Goal: Task Accomplishment & Management: Complete application form

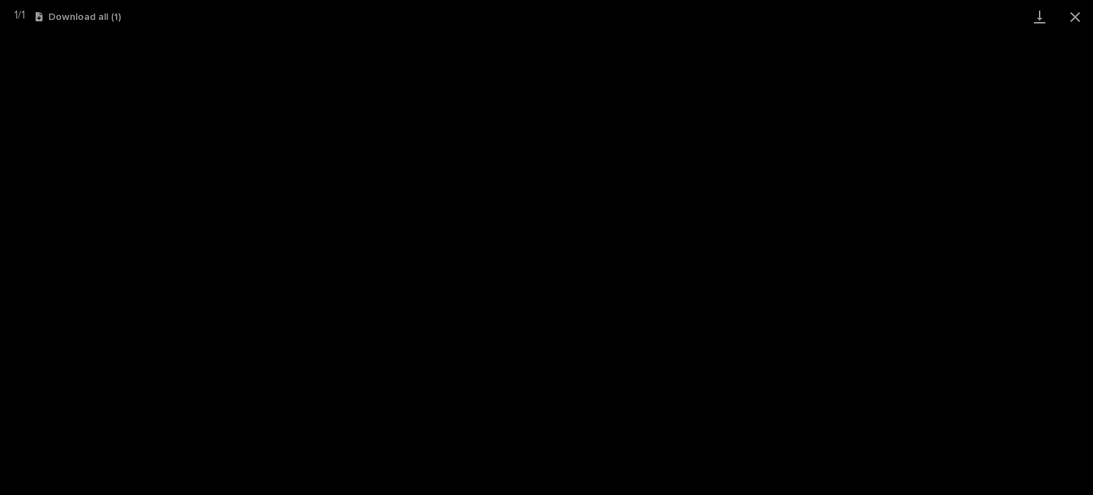
scroll to position [214, 0]
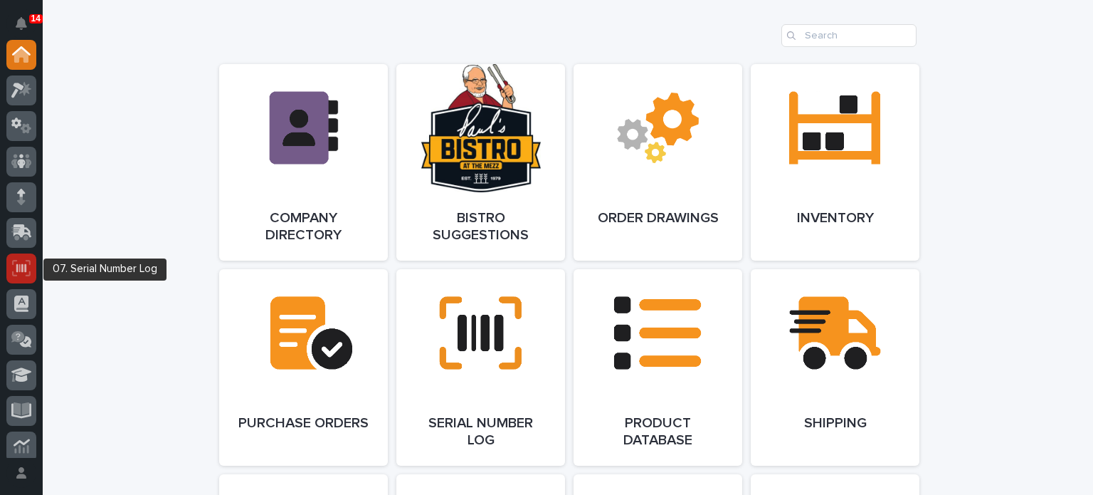
click at [25, 256] on div at bounding box center [21, 268] width 30 height 30
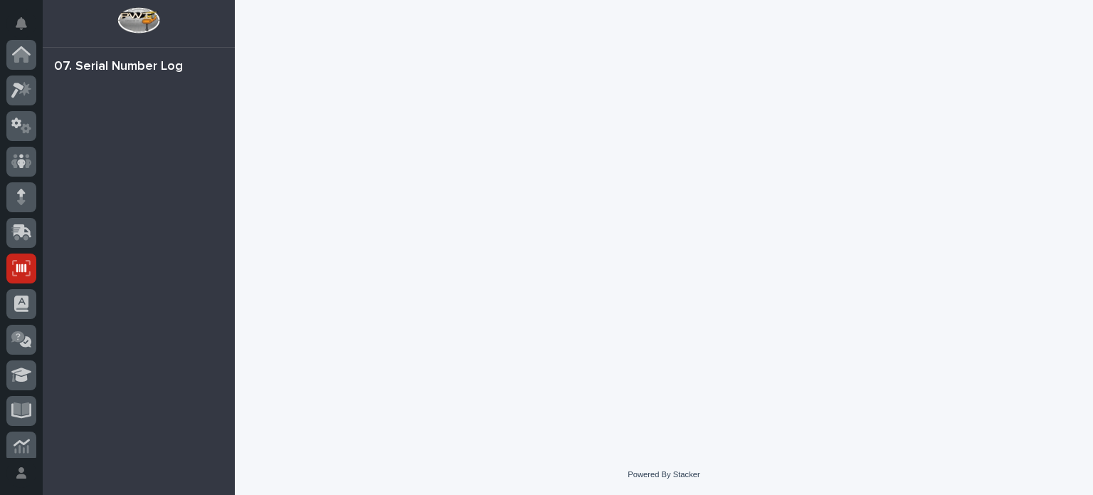
scroll to position [214, 0]
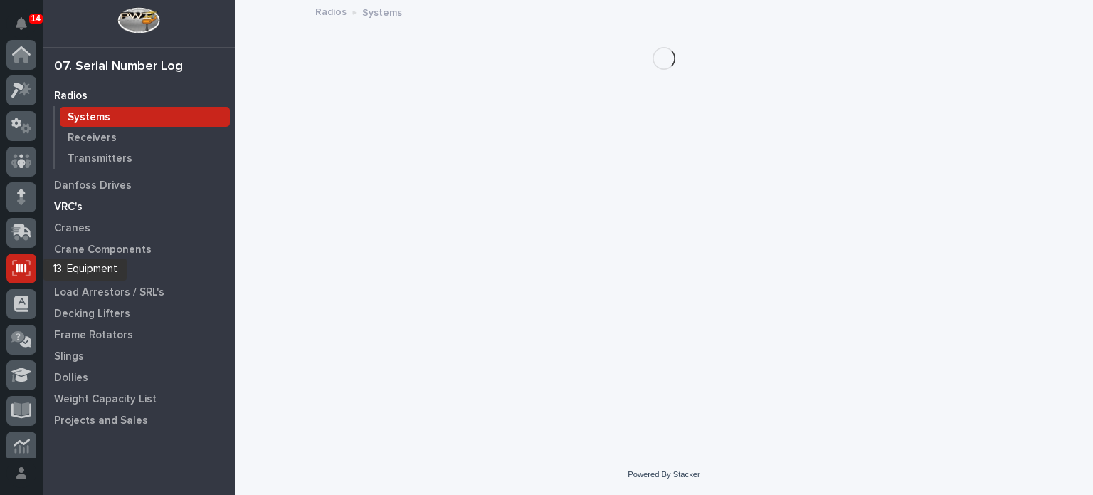
scroll to position [214, 0]
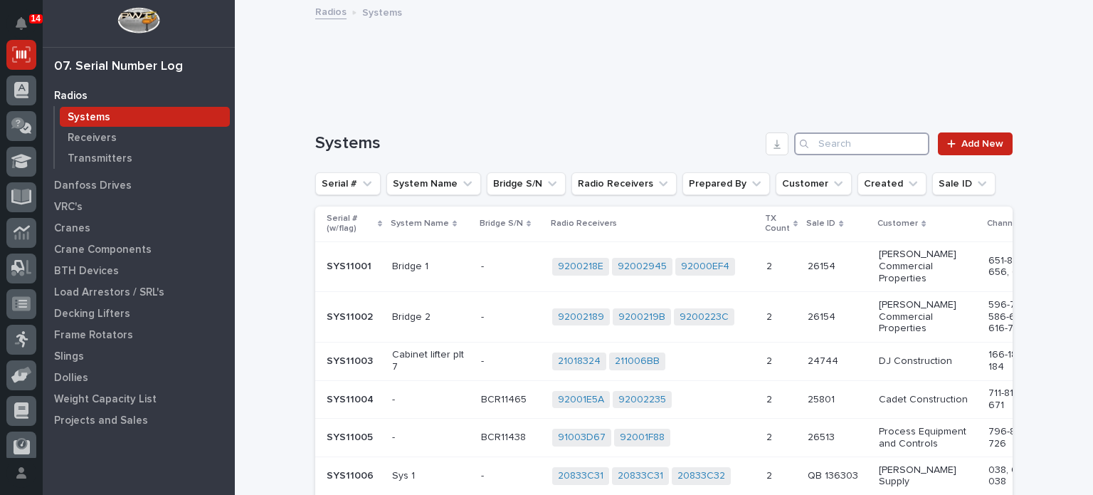
click at [862, 137] on input "Search" at bounding box center [861, 143] width 135 height 23
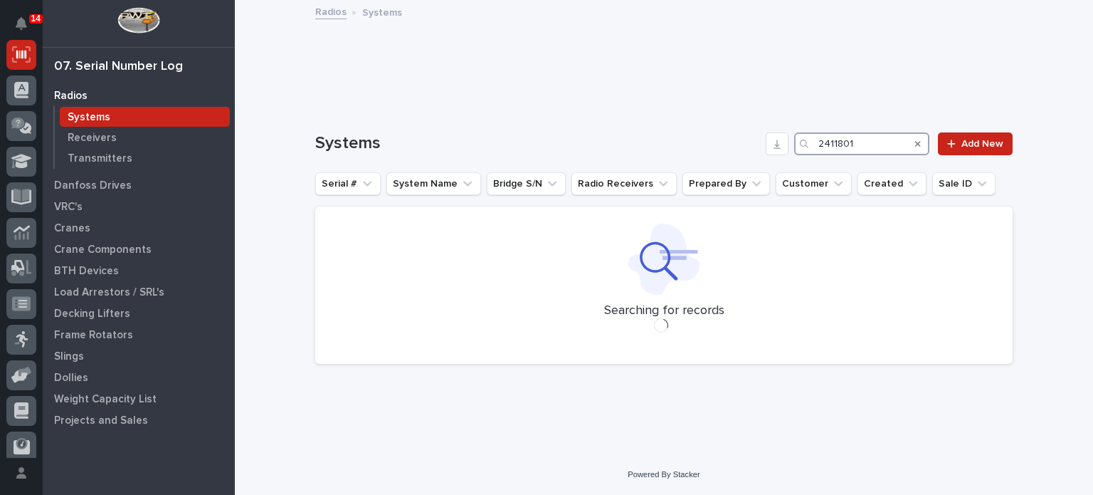
type input "24118017"
drag, startPoint x: 876, startPoint y: 147, endPoint x: 788, endPoint y: 144, distance: 87.6
click at [788, 144] on div "Systems 24118017 Add New" at bounding box center [664, 143] width 698 height 23
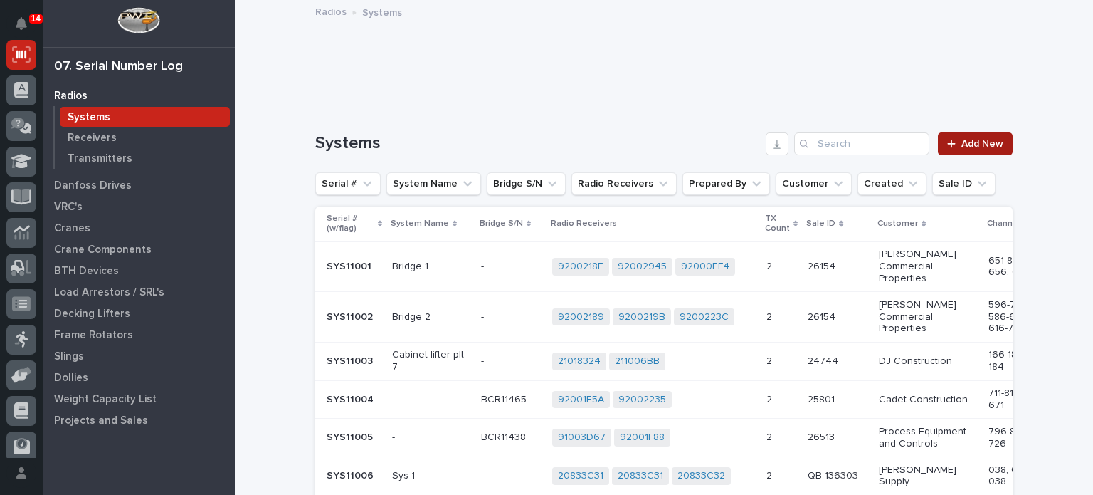
click at [980, 146] on span "Add New" at bounding box center [983, 144] width 42 height 10
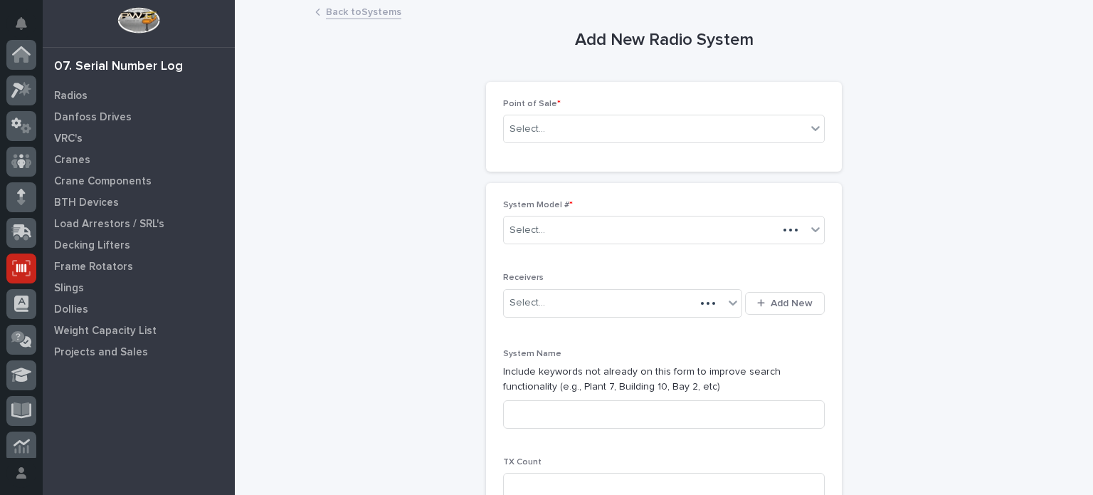
scroll to position [214, 0]
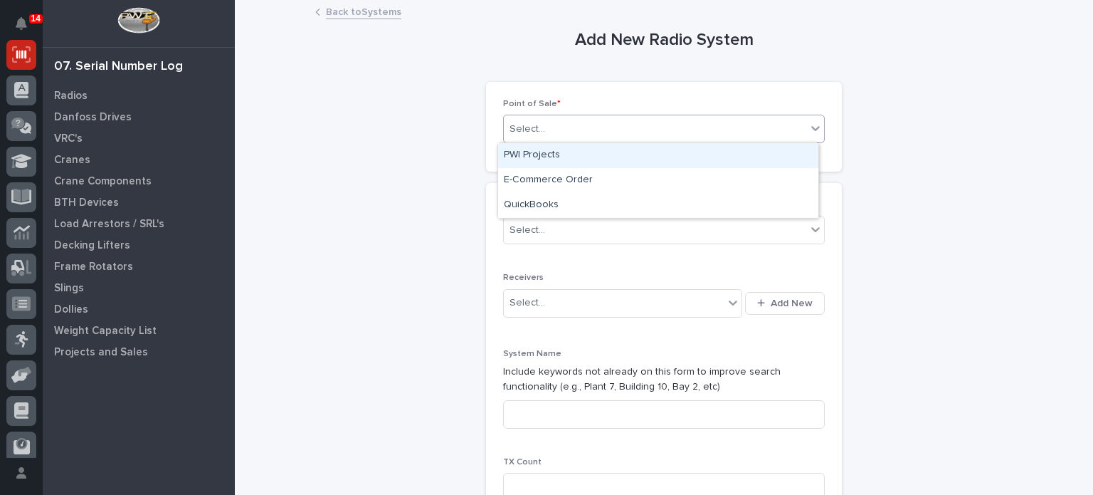
click at [736, 122] on div "Select..." at bounding box center [655, 128] width 303 height 23
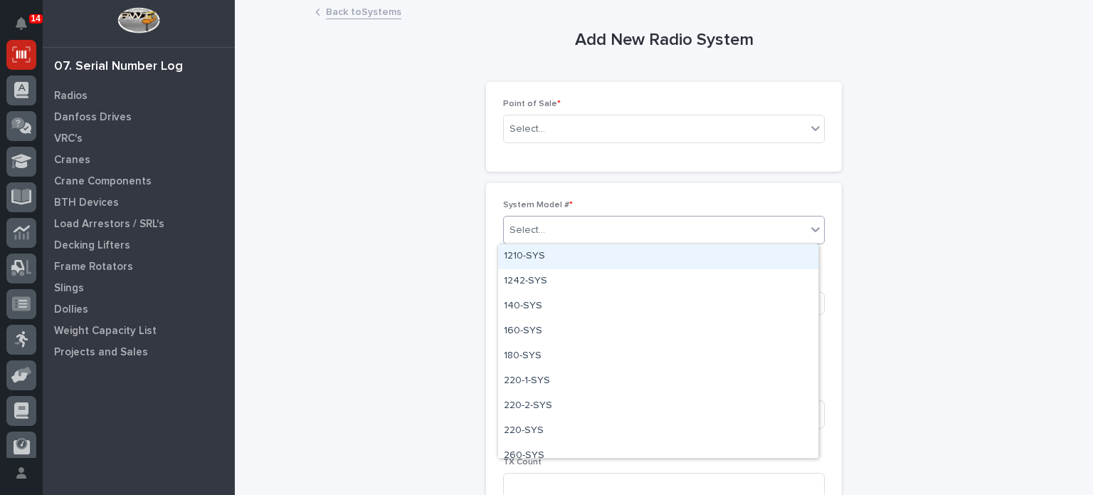
click at [725, 239] on div "Select..." at bounding box center [655, 230] width 303 height 23
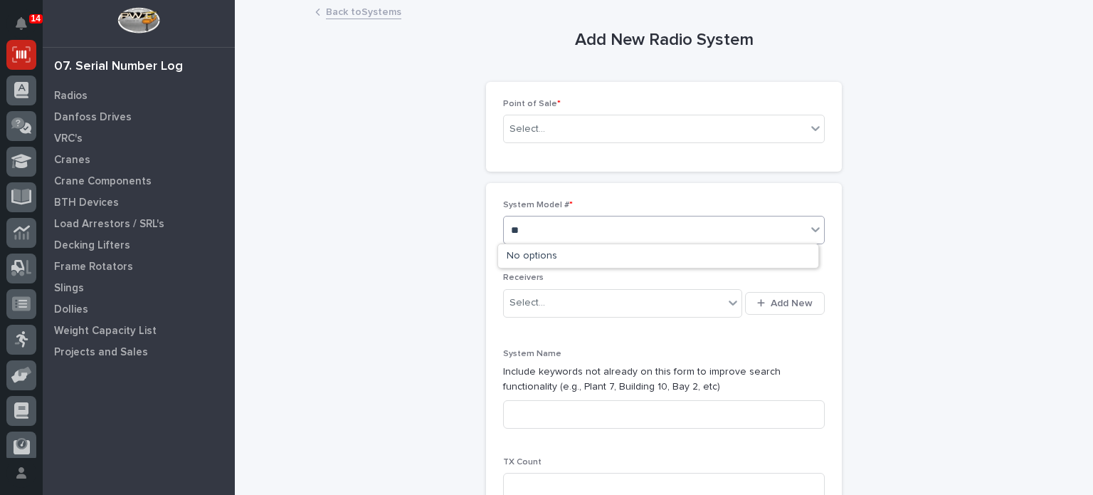
type input "*"
type input "***"
click at [94, 187] on div "Crane Components" at bounding box center [138, 181] width 185 height 20
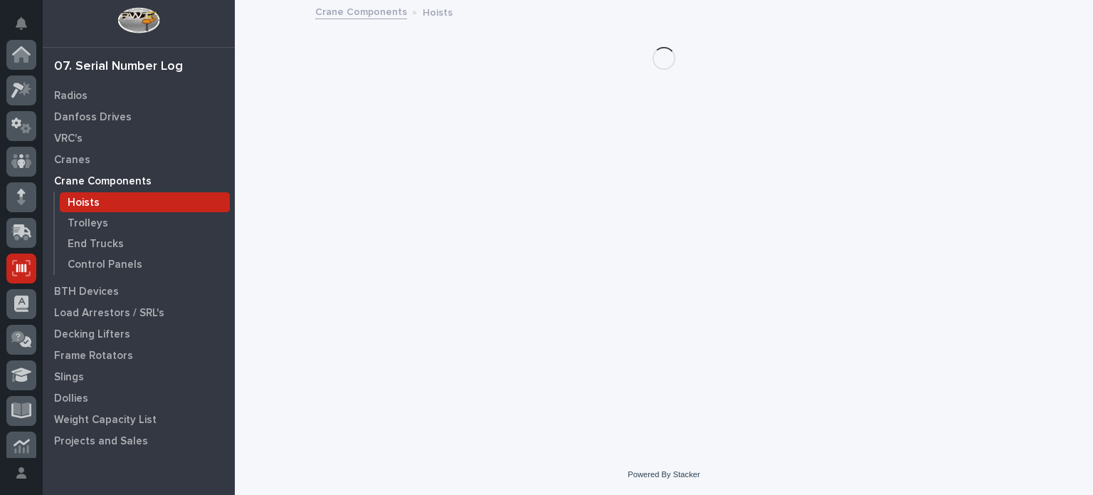
scroll to position [214, 0]
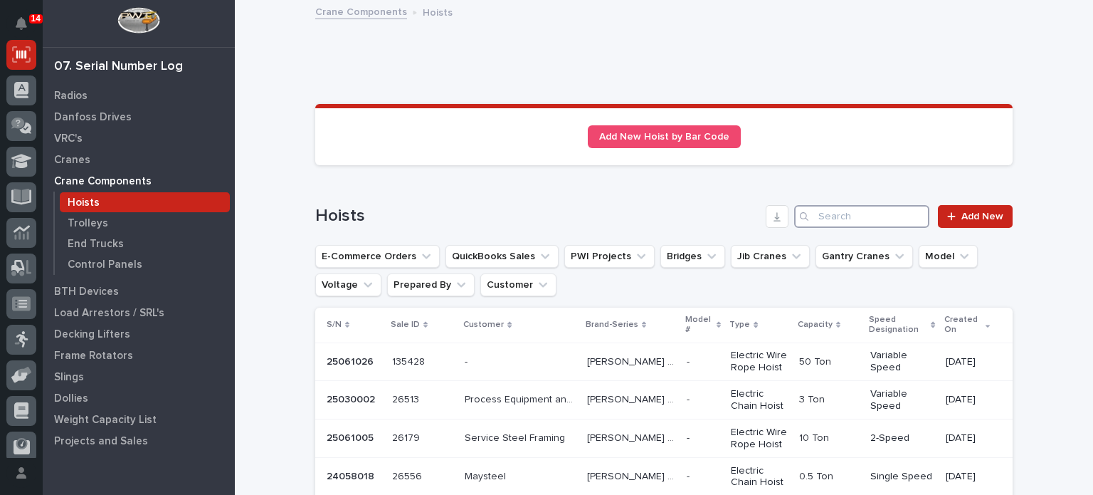
click at [860, 213] on input "Search" at bounding box center [861, 216] width 135 height 23
paste input "24118017"
type input "24118017"
click at [1002, 207] on link "Add New" at bounding box center [975, 216] width 75 height 23
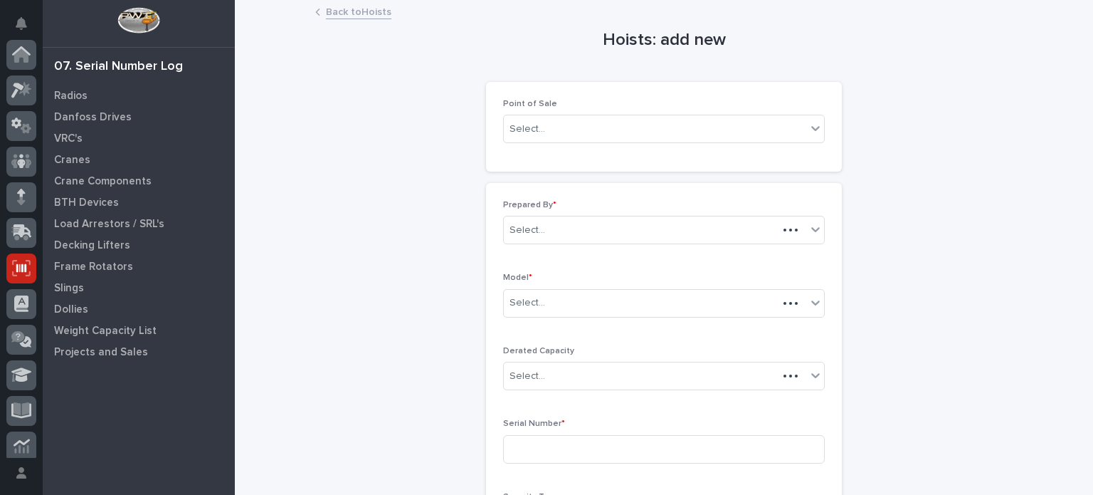
scroll to position [214, 0]
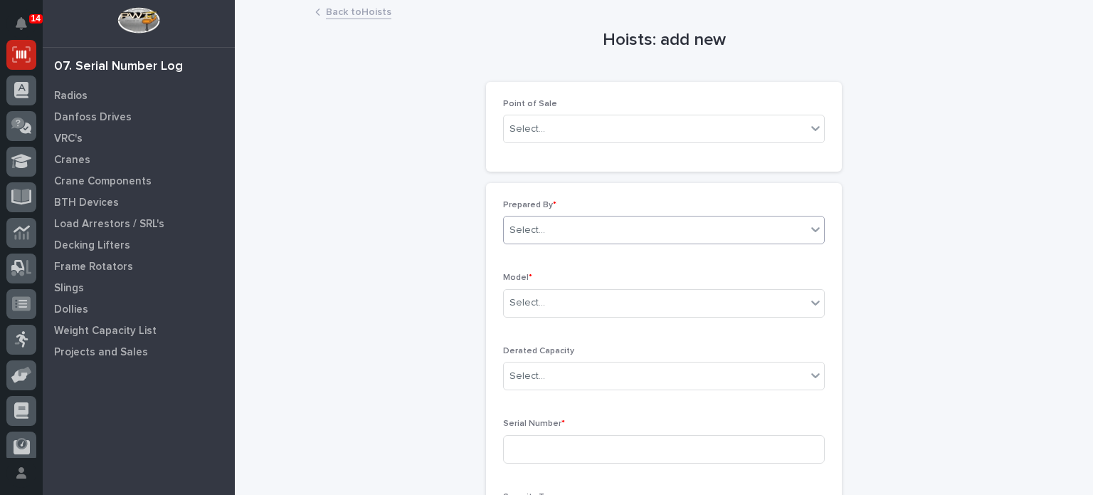
click at [691, 231] on div "Select..." at bounding box center [655, 230] width 303 height 23
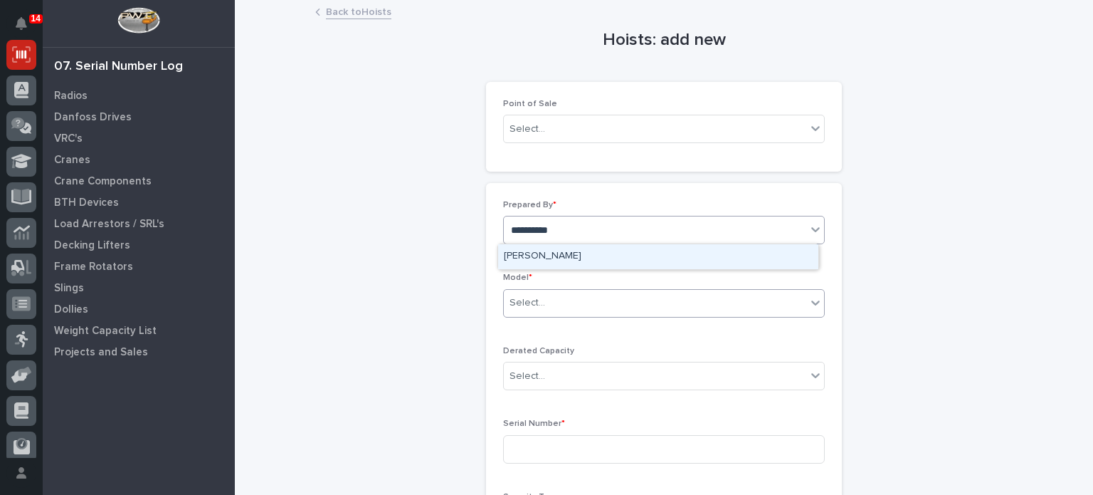
type input "**********"
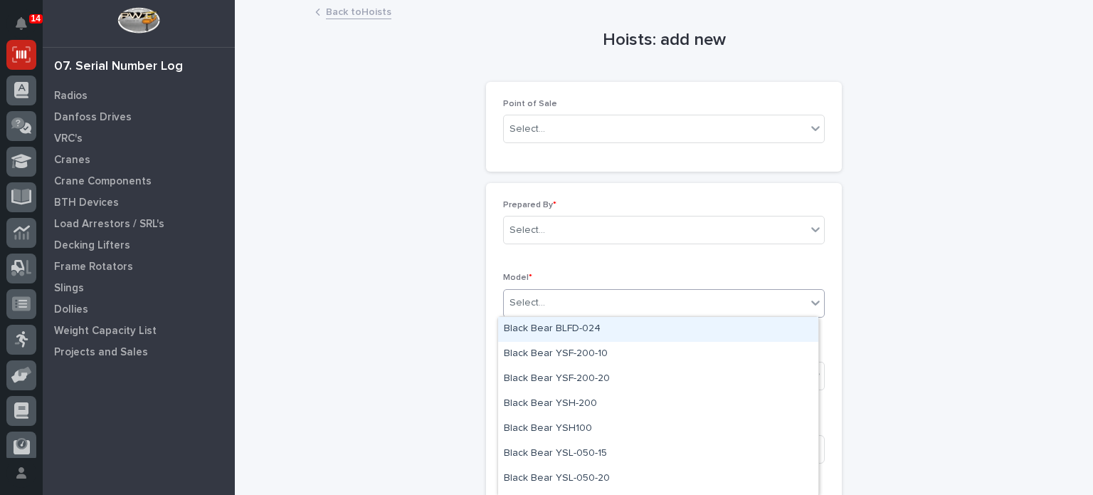
click at [648, 298] on div "Select..." at bounding box center [655, 302] width 303 height 23
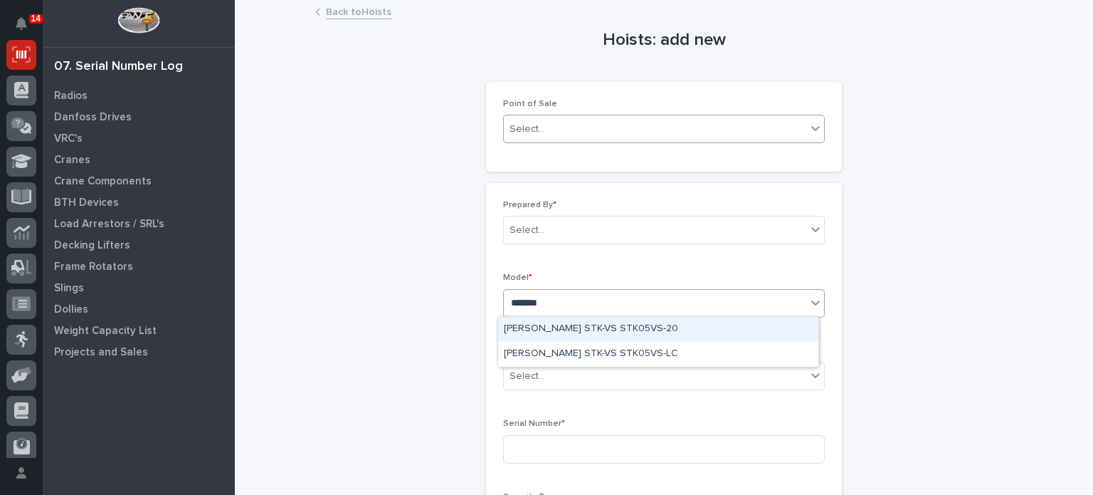
type input "*******"
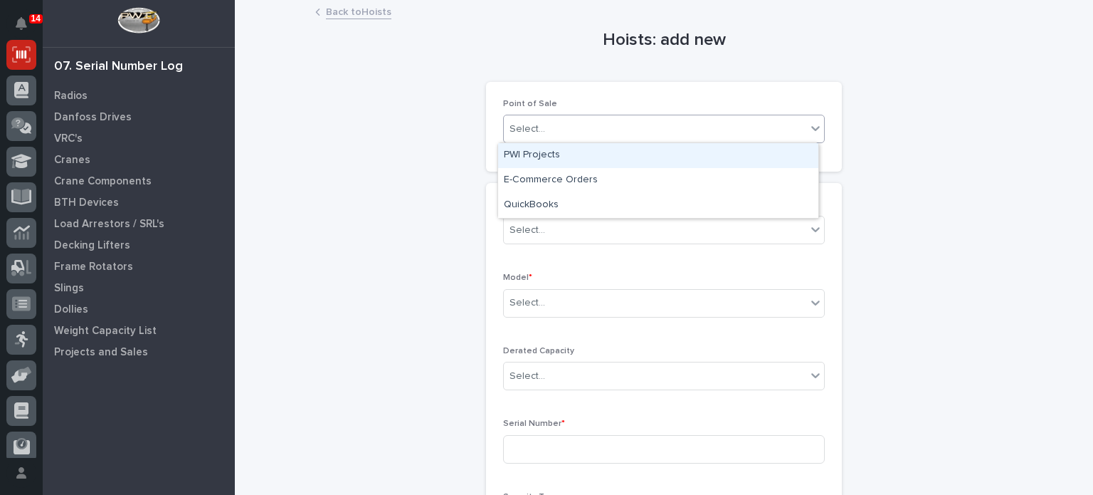
click at [685, 121] on div "Select..." at bounding box center [655, 128] width 303 height 23
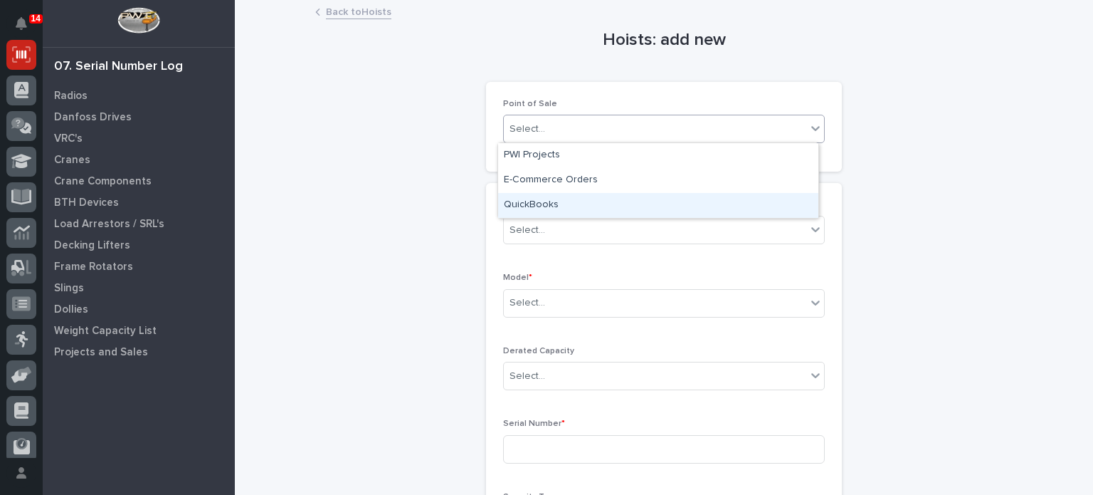
click at [595, 202] on div "QuickBooks" at bounding box center [658, 205] width 320 height 25
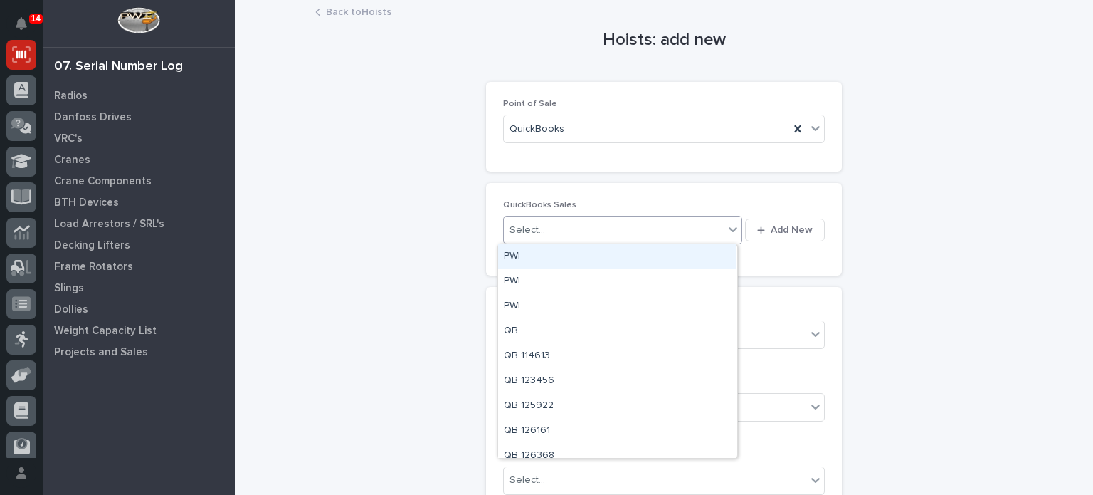
click at [577, 230] on div "Select..." at bounding box center [614, 230] width 220 height 23
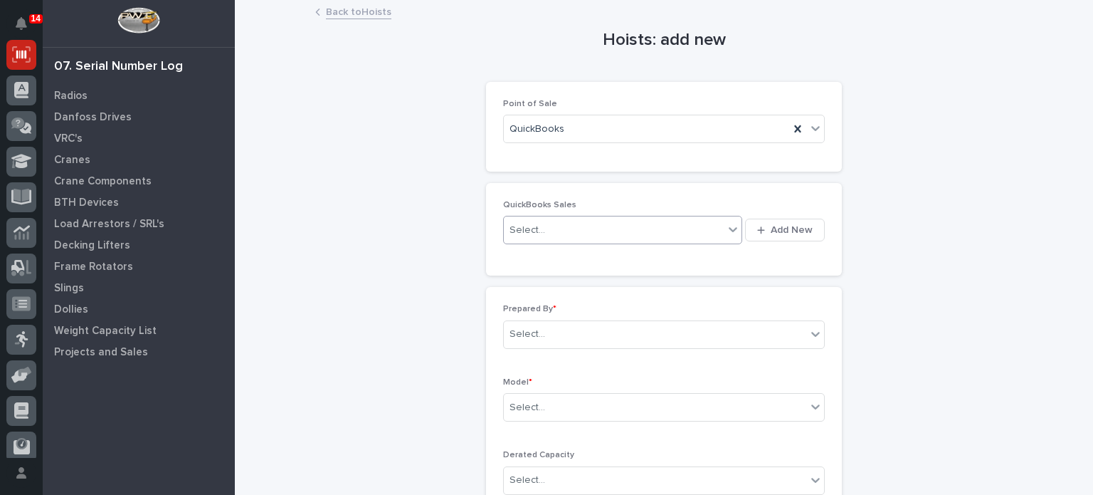
click at [577, 230] on div "Select..." at bounding box center [614, 230] width 220 height 23
type input "******"
click at [782, 225] on span "Add New" at bounding box center [792, 230] width 42 height 13
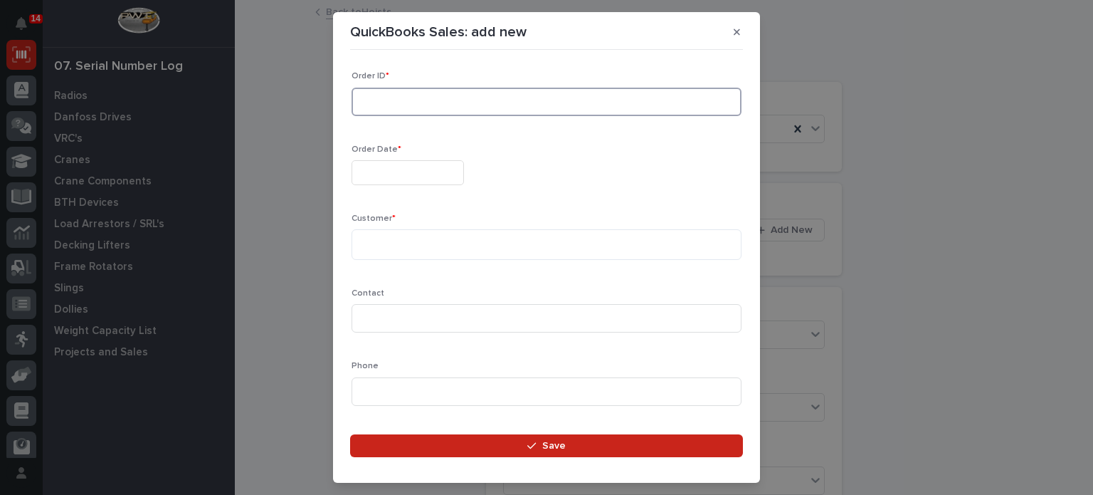
click at [518, 107] on input at bounding box center [547, 102] width 390 height 28
type input "136058"
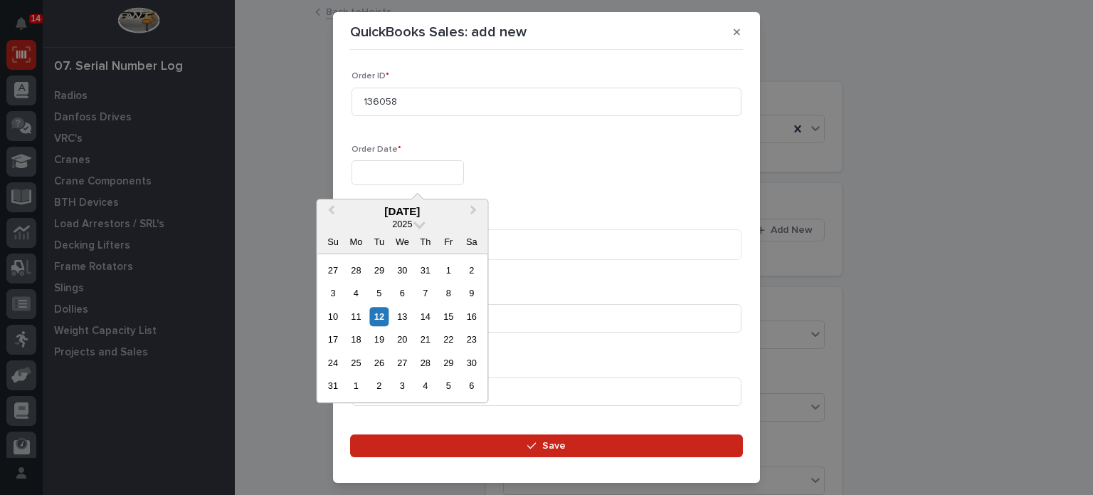
click at [441, 176] on input "text" at bounding box center [408, 172] width 112 height 25
click at [351, 293] on div "4" at bounding box center [356, 293] width 19 height 19
type input "**********"
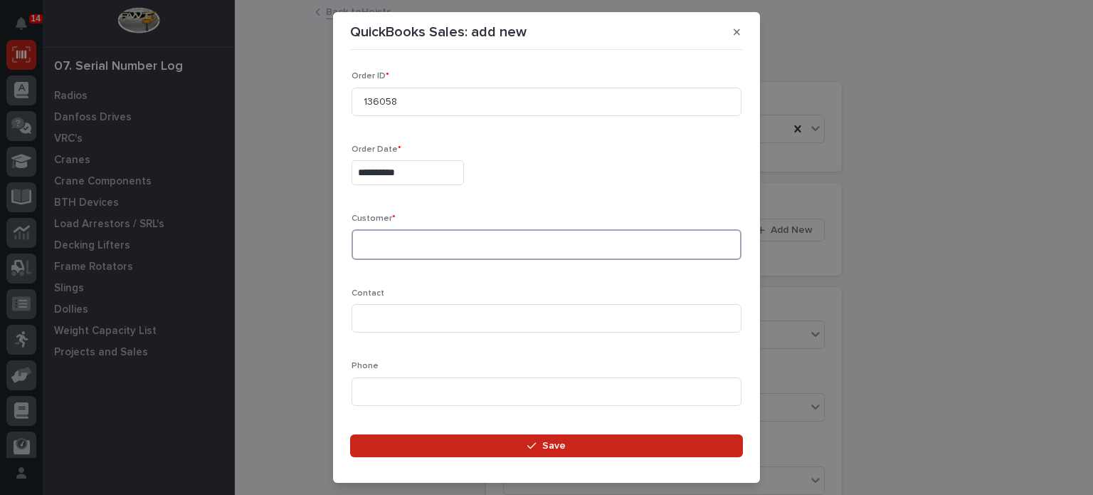
click at [407, 250] on textarea at bounding box center [547, 244] width 390 height 31
type textarea "********"
drag, startPoint x: 404, startPoint y: 275, endPoint x: 399, endPoint y: 289, distance: 14.9
click at [399, 289] on div "**********" at bounding box center [547, 280] width 390 height 419
click at [404, 298] on div "Contact" at bounding box center [547, 316] width 390 height 56
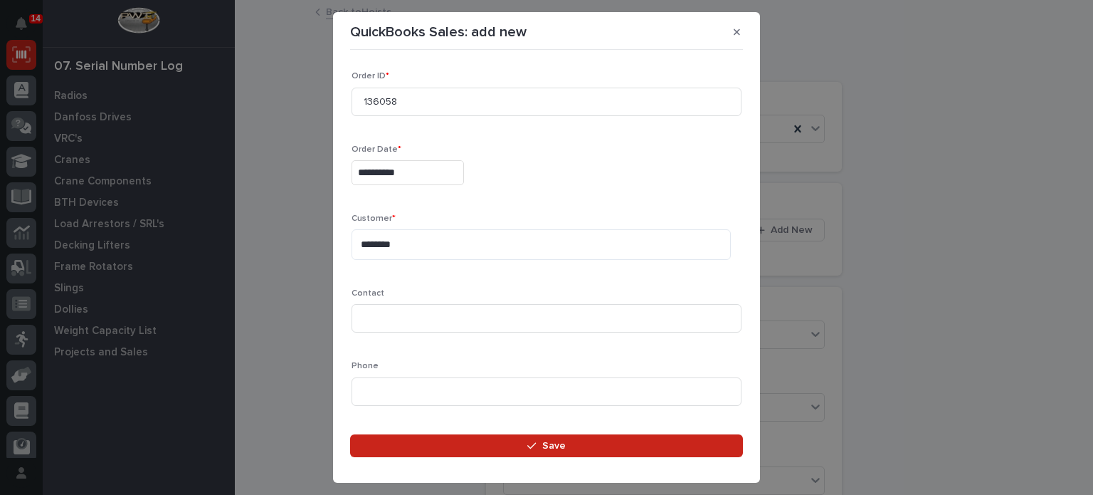
click at [404, 298] on div "Contact" at bounding box center [547, 316] width 390 height 56
click at [406, 320] on input at bounding box center [547, 318] width 390 height 28
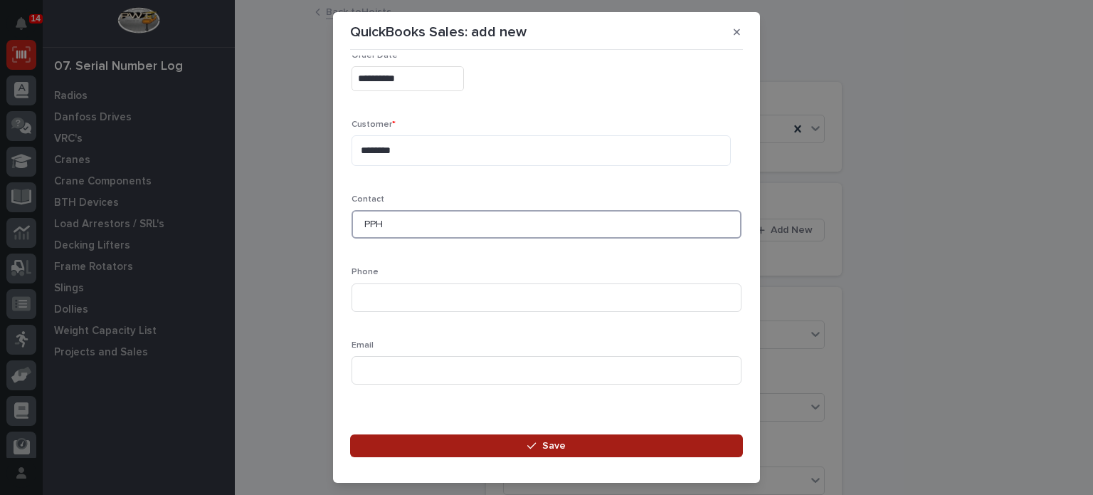
type input "PPH"
click at [439, 449] on button "Save" at bounding box center [546, 445] width 393 height 23
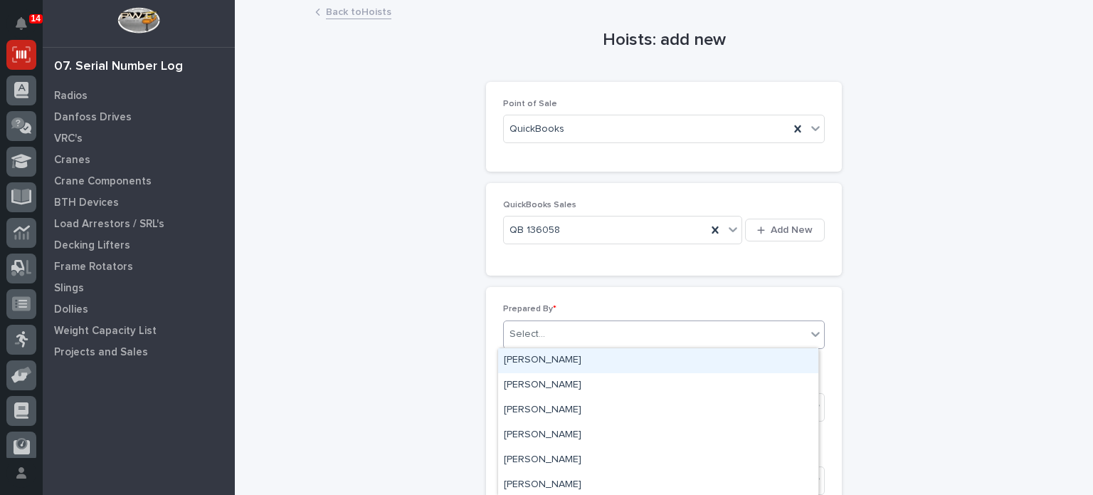
click at [569, 333] on div "Select..." at bounding box center [655, 333] width 303 height 23
type input "*****"
click at [558, 357] on div "[PERSON_NAME]" at bounding box center [658, 360] width 320 height 25
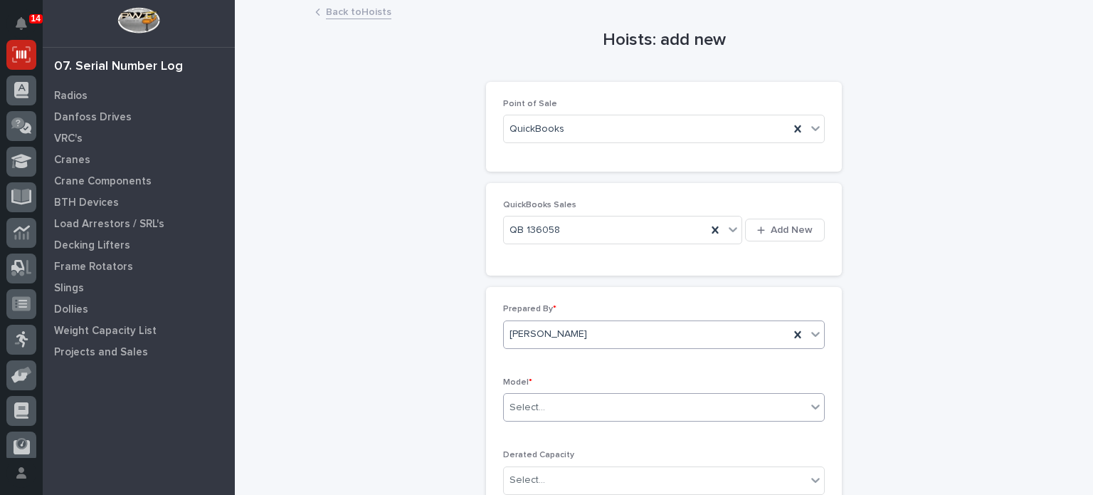
click at [544, 411] on div "Select..." at bounding box center [655, 407] width 303 height 23
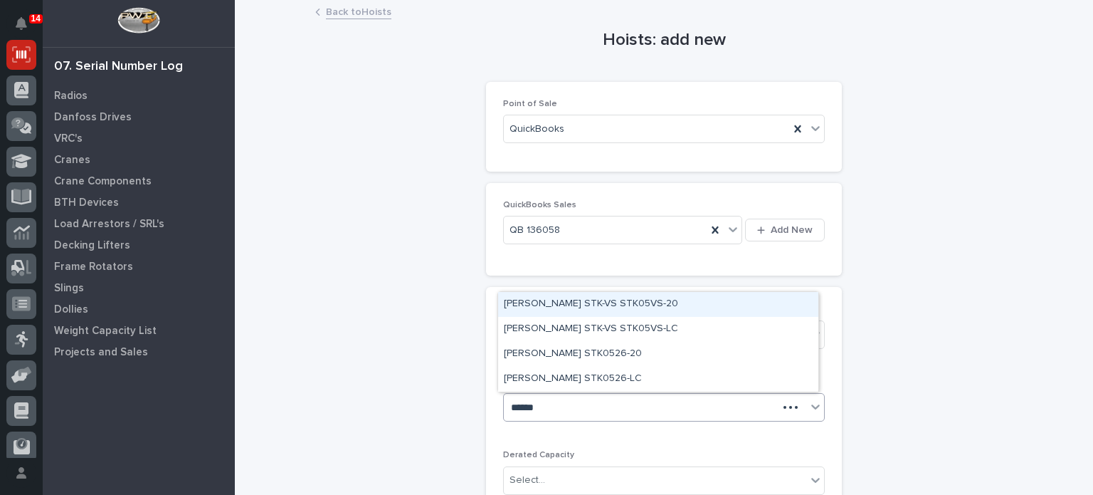
type input "*******"
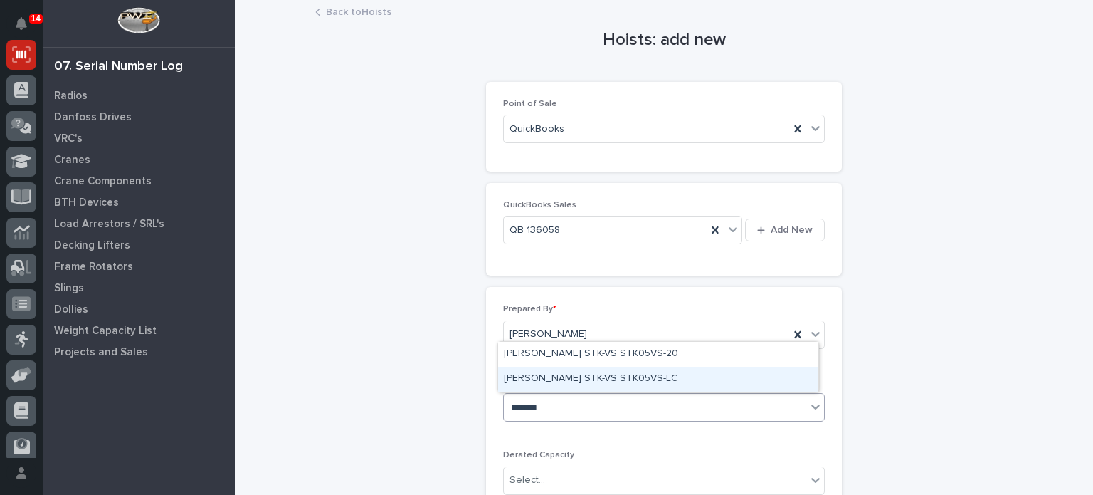
click at [554, 368] on div "[PERSON_NAME] STK-VS STK05VS-LC" at bounding box center [658, 379] width 320 height 25
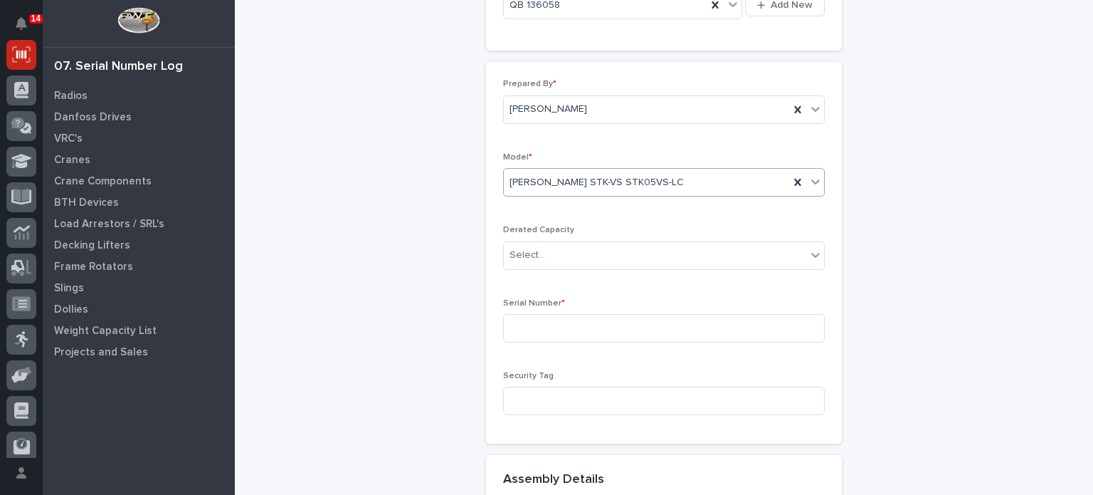
scroll to position [202, 0]
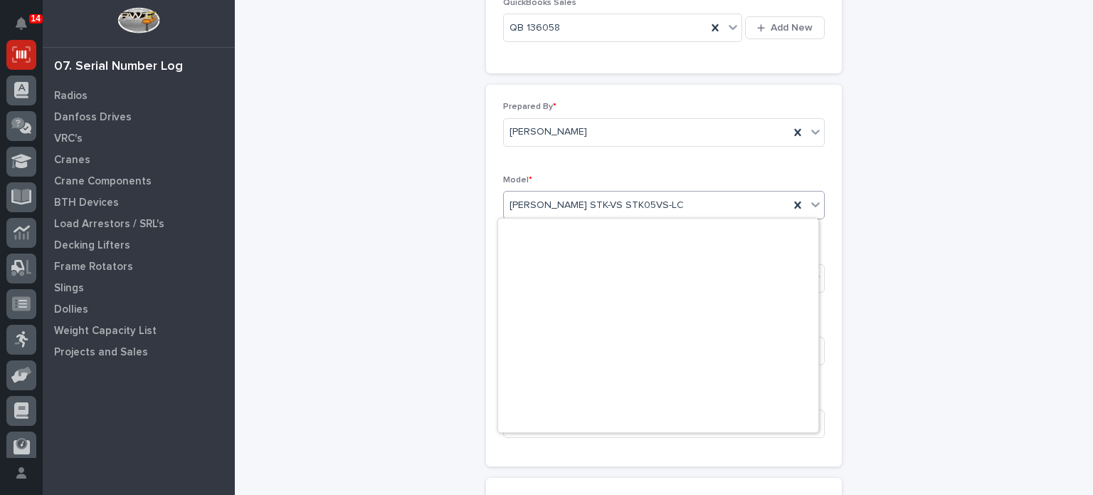
click at [655, 217] on div "[PERSON_NAME] STK-VS STK05VS-LC" at bounding box center [664, 205] width 322 height 28
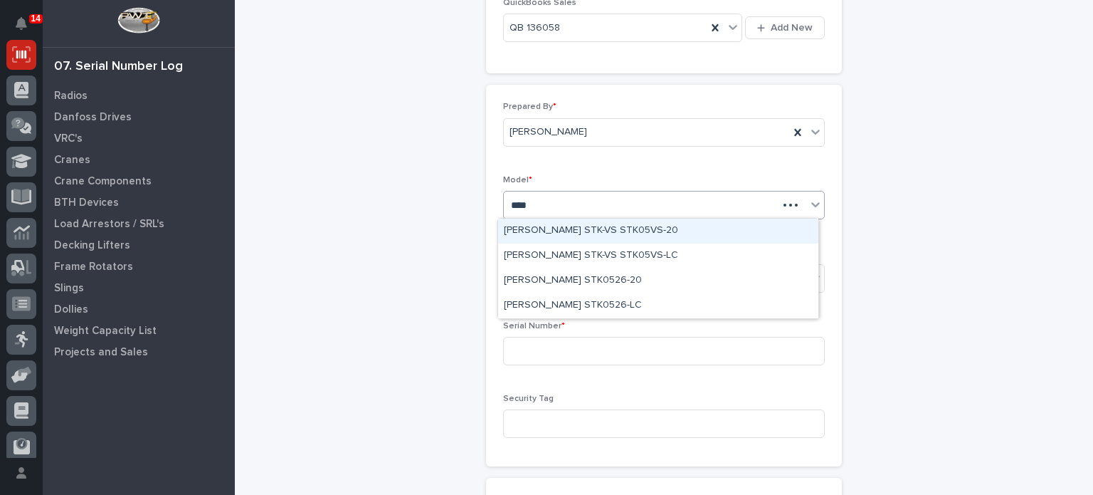
scroll to position [0, 0]
type input "*******"
click at [651, 226] on div "[PERSON_NAME] STK-VS STK05VS-20" at bounding box center [658, 231] width 320 height 25
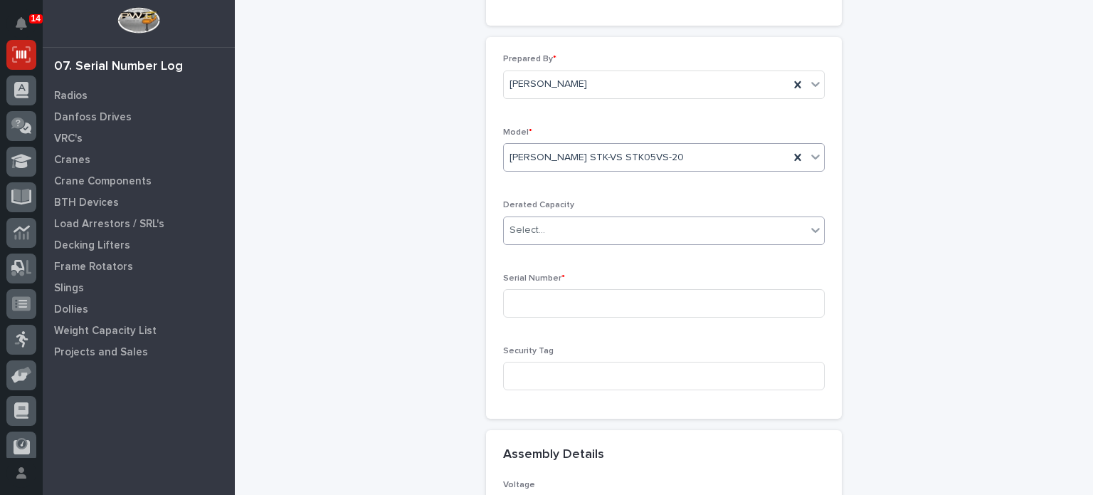
scroll to position [253, 0]
click at [597, 300] on input at bounding box center [664, 299] width 322 height 28
paste input "24118017"
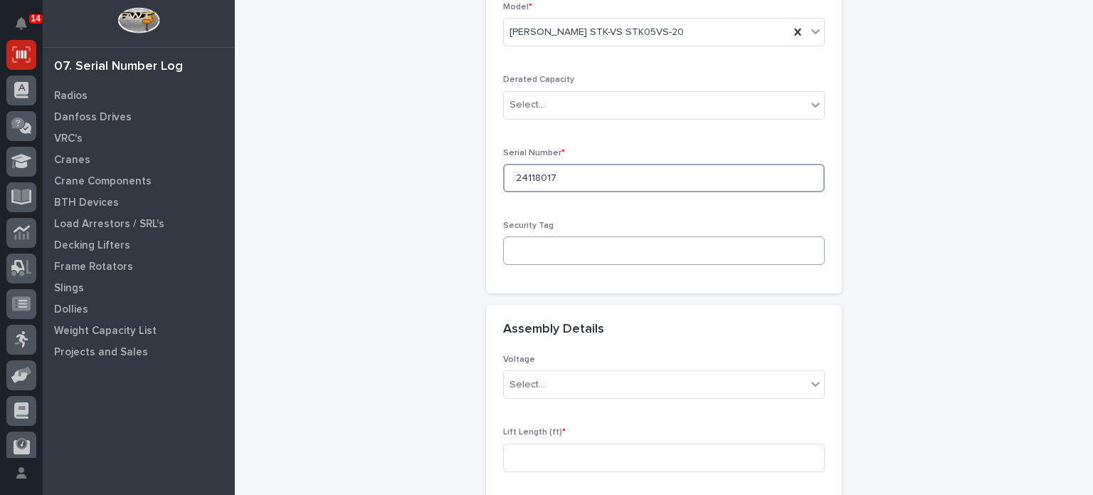
scroll to position [386, 0]
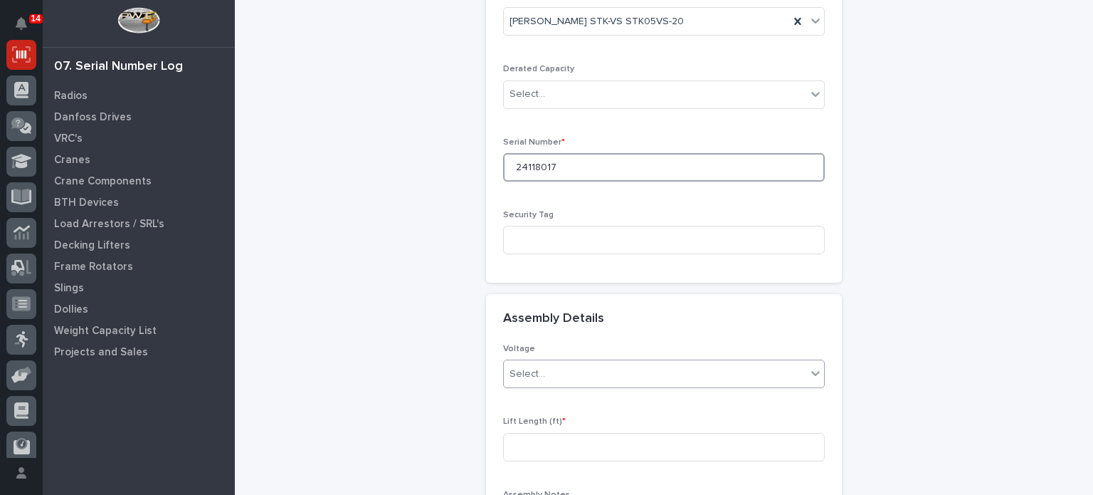
type input "24118017"
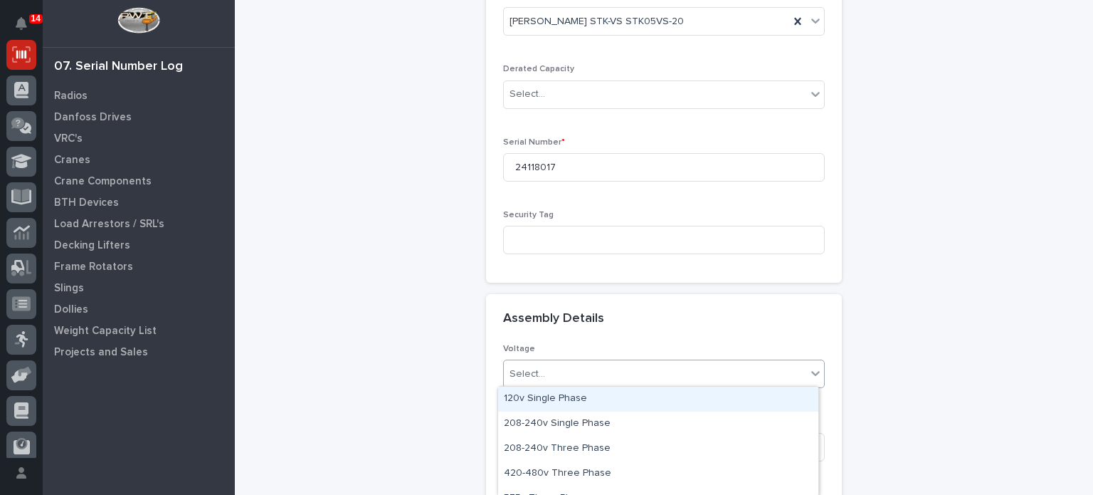
click at [552, 365] on div "Select..." at bounding box center [655, 373] width 303 height 23
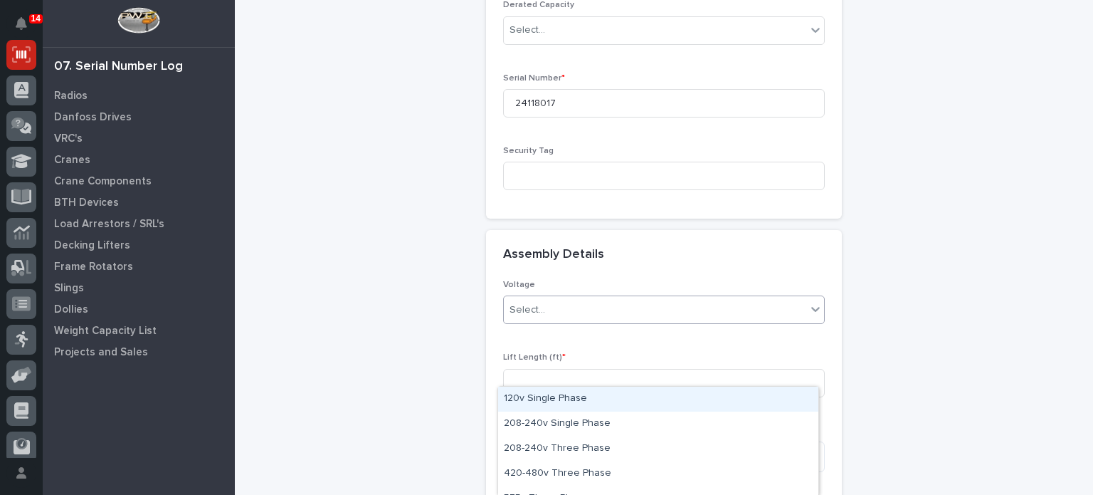
scroll to position [451, 0]
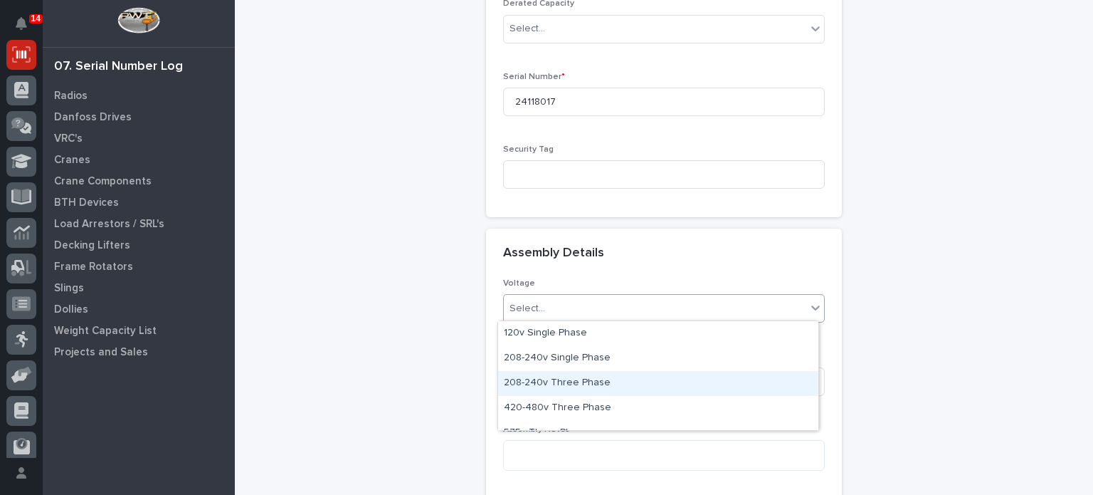
click at [550, 375] on div "208-240v Three Phase" at bounding box center [658, 383] width 320 height 25
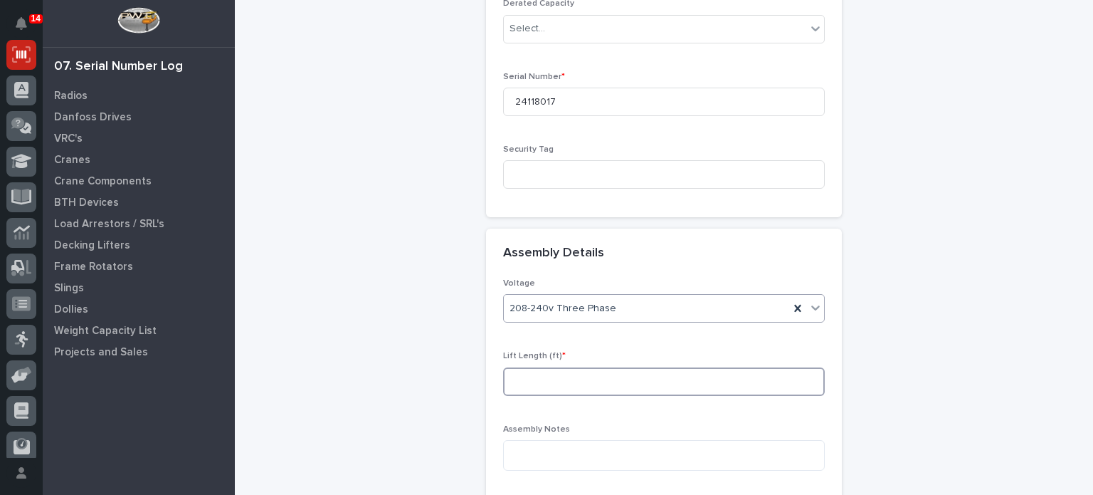
click at [550, 375] on input at bounding box center [664, 381] width 322 height 28
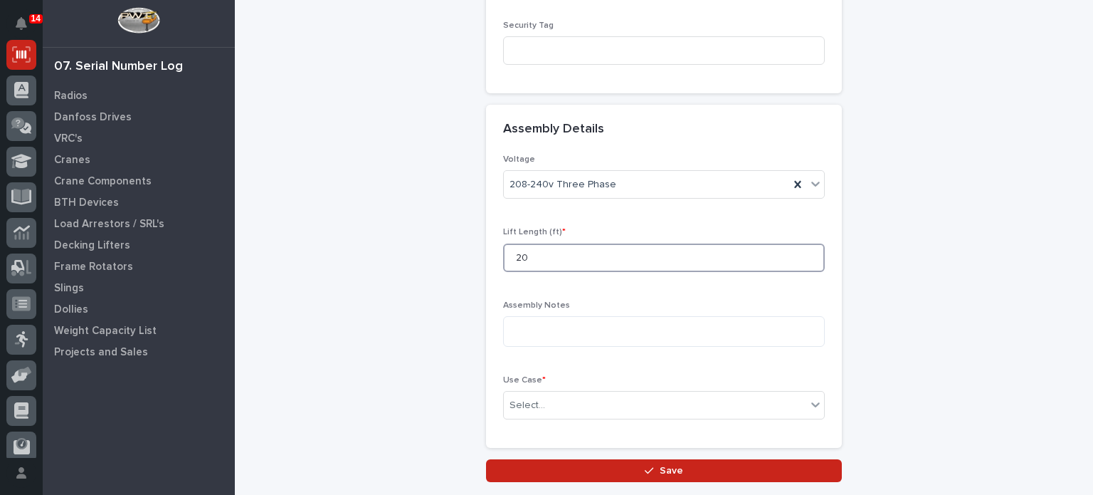
scroll to position [580, 0]
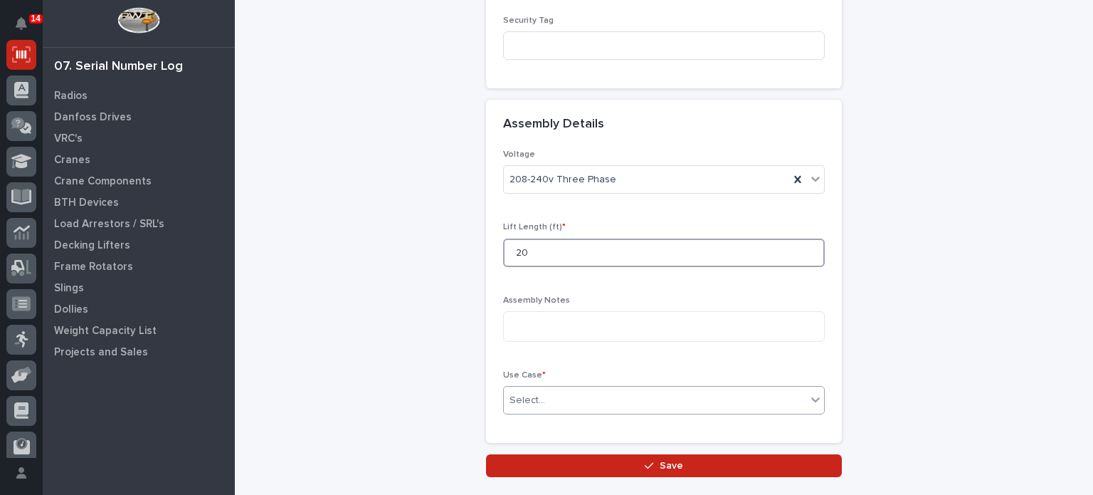
type input "20"
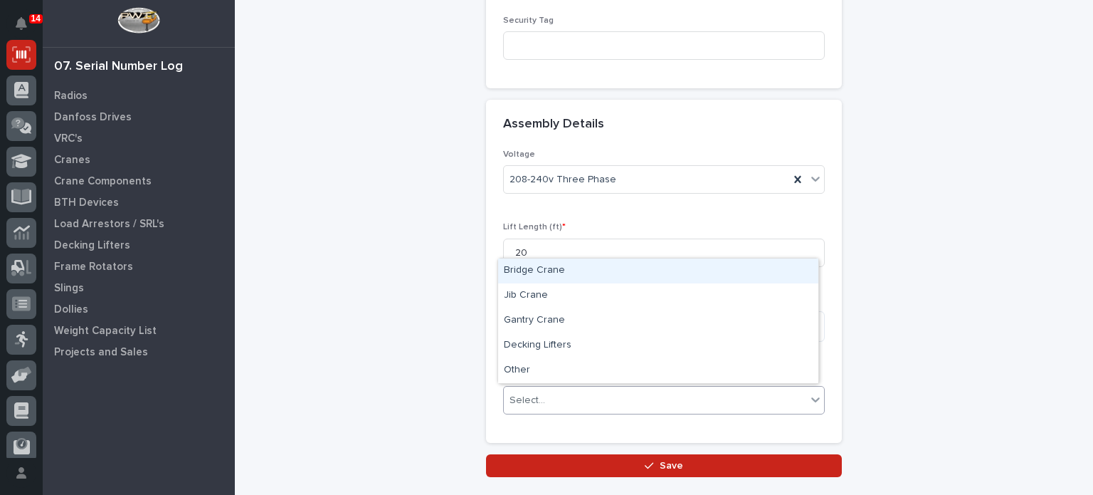
click at [547, 406] on div at bounding box center [547, 400] width 1 height 18
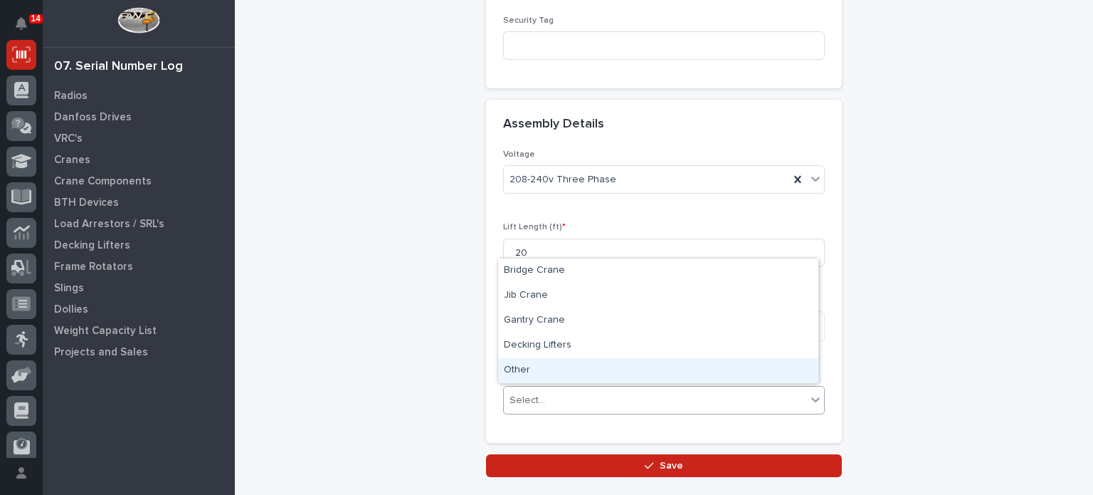
click at [562, 373] on div "Other" at bounding box center [658, 370] width 320 height 25
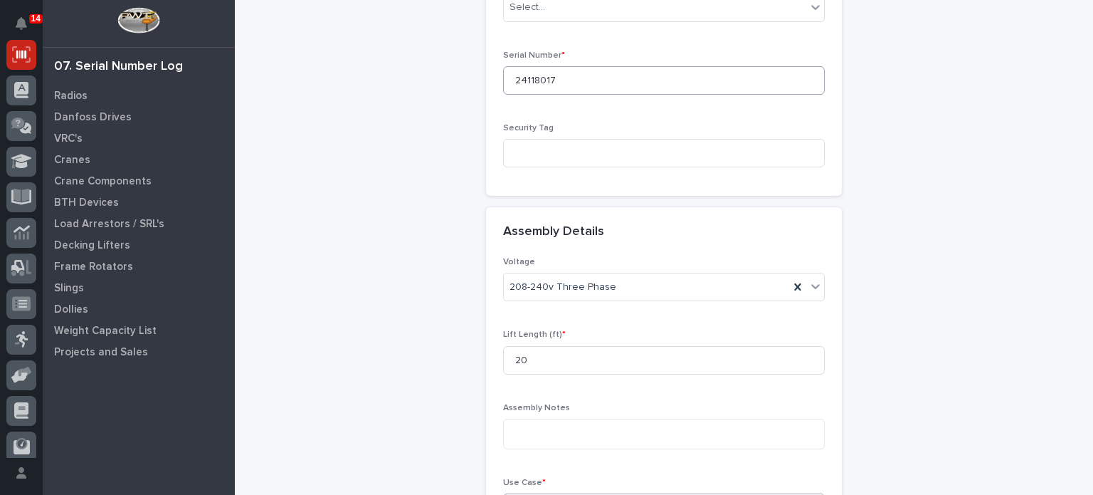
scroll to position [672, 0]
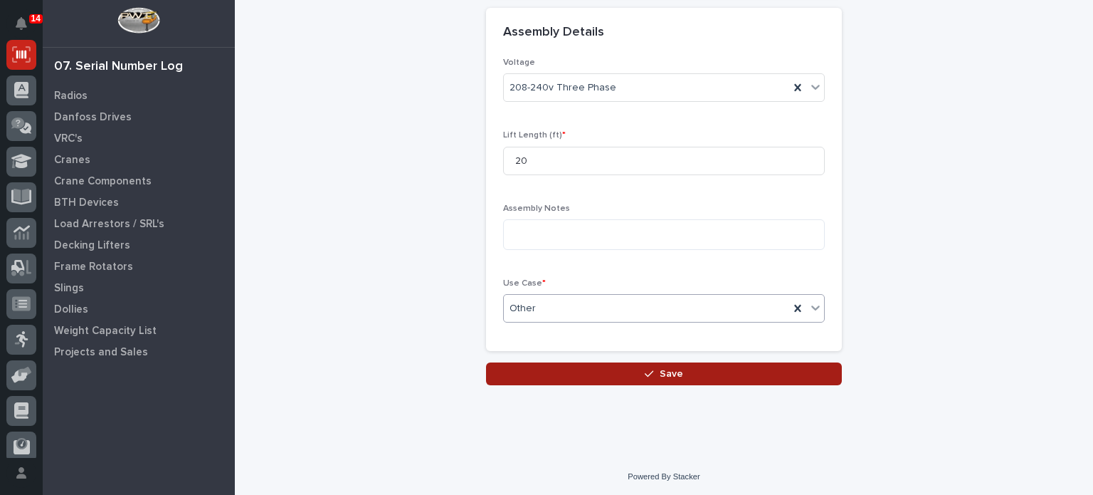
click at [713, 374] on button "Save" at bounding box center [664, 373] width 356 height 23
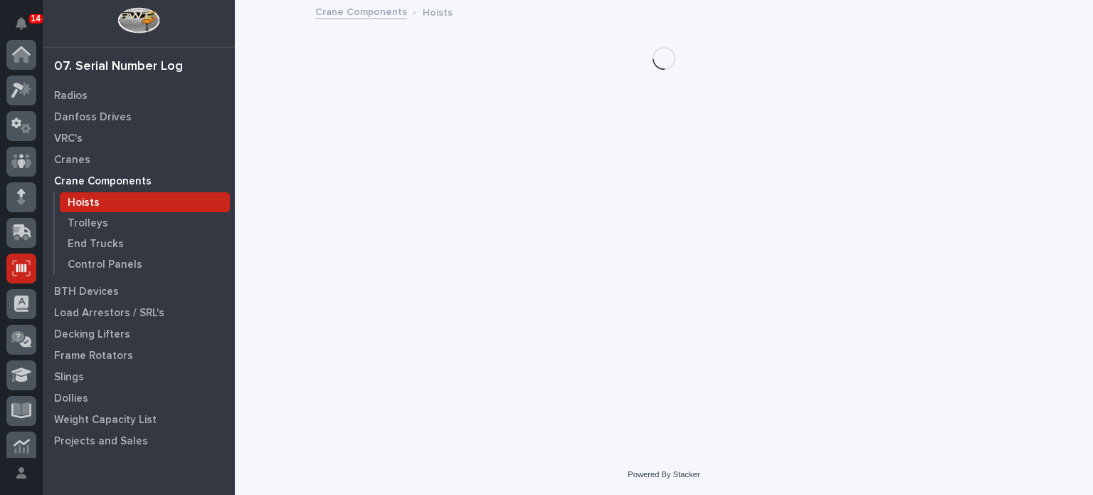
scroll to position [214, 0]
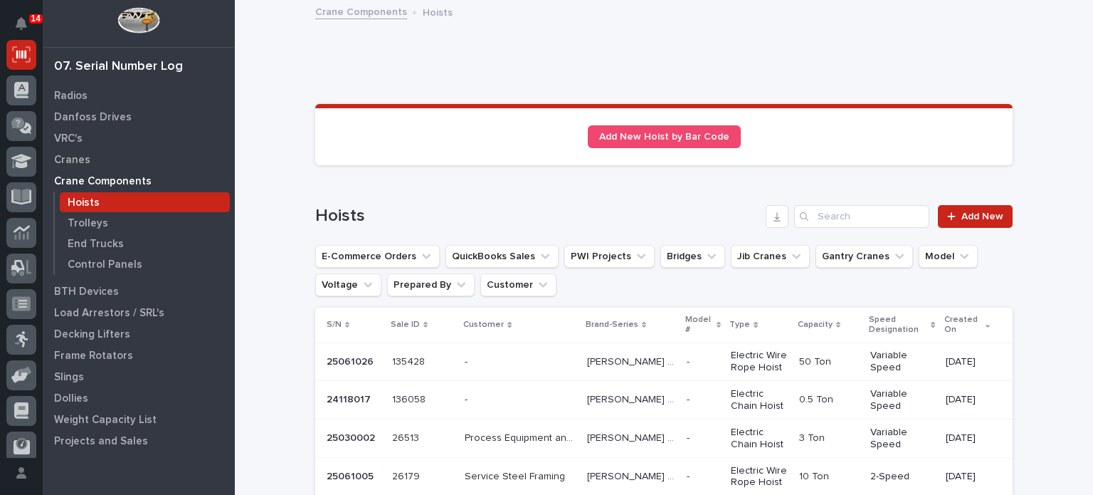
click at [853, 222] on input "Search" at bounding box center [861, 216] width 135 height 23
type input "2411"
click at [616, 342] on td "[PERSON_NAME] STK-VS [PERSON_NAME] STK-VS" at bounding box center [630, 361] width 99 height 38
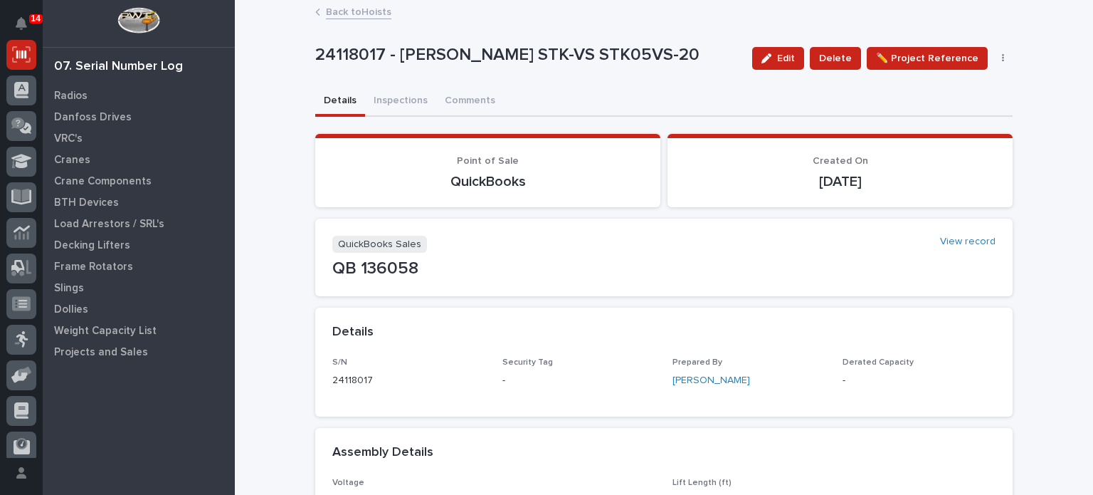
click at [315, 13] on icon at bounding box center [317, 12] width 5 height 7
click at [342, 16] on link "Back to Hoists" at bounding box center [358, 11] width 65 height 16
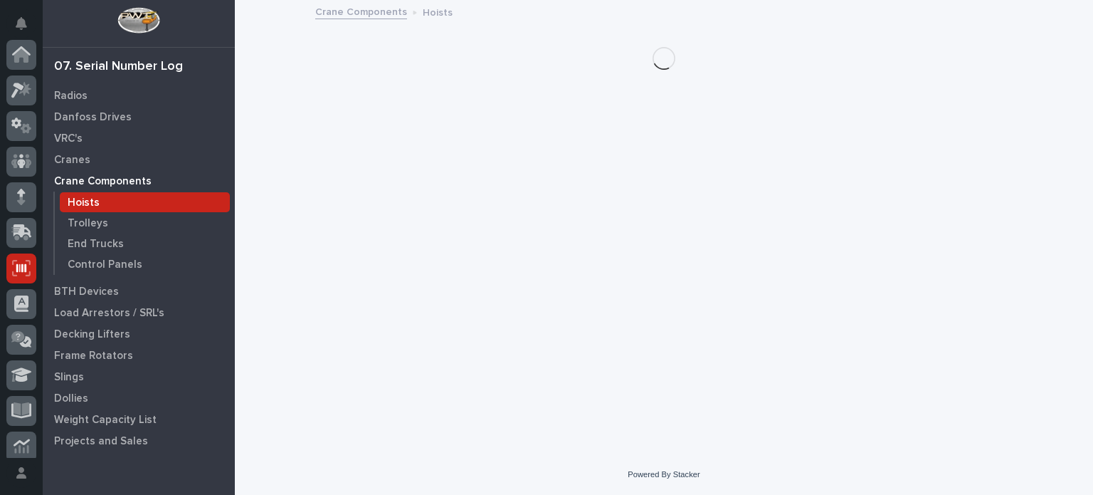
scroll to position [214, 0]
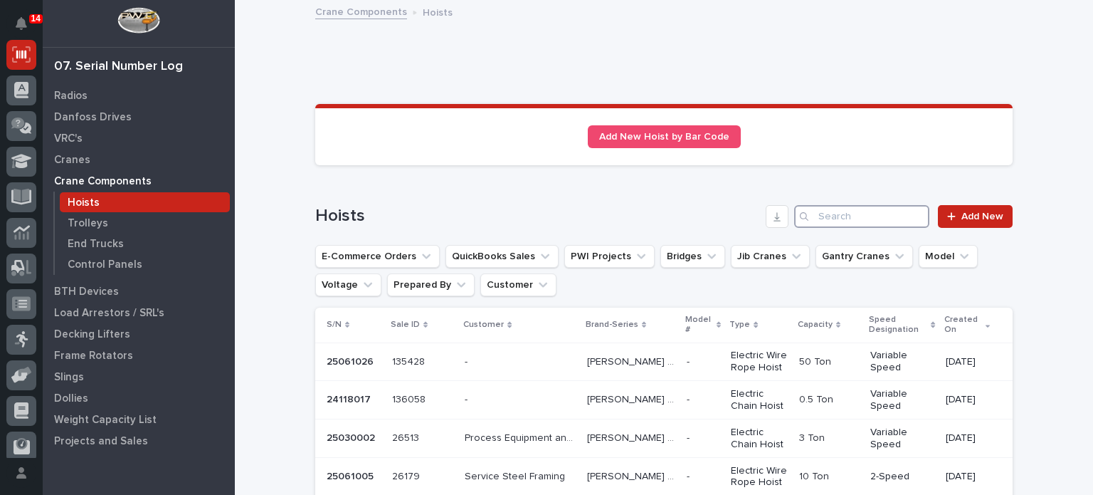
click at [878, 226] on input "Search" at bounding box center [861, 216] width 135 height 23
paste input "24118017"
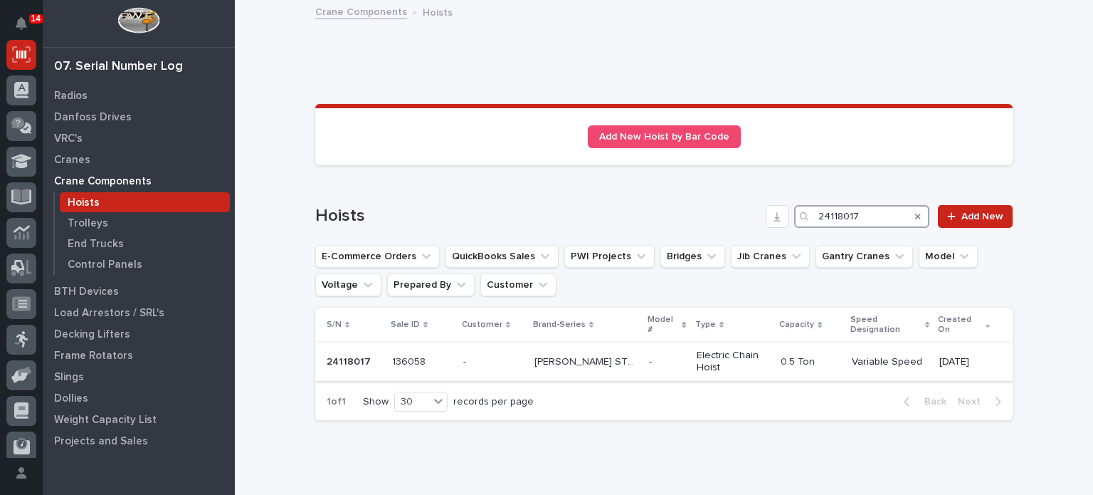
type input "24118017"
click at [448, 356] on p at bounding box center [422, 362] width 60 height 12
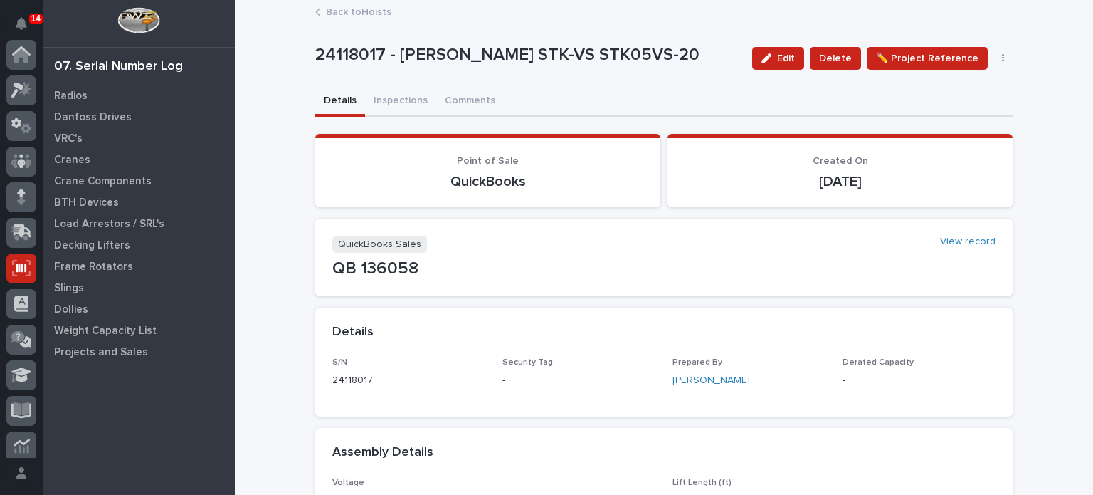
scroll to position [214, 0]
click at [376, 102] on button "Inspections" at bounding box center [400, 102] width 71 height 30
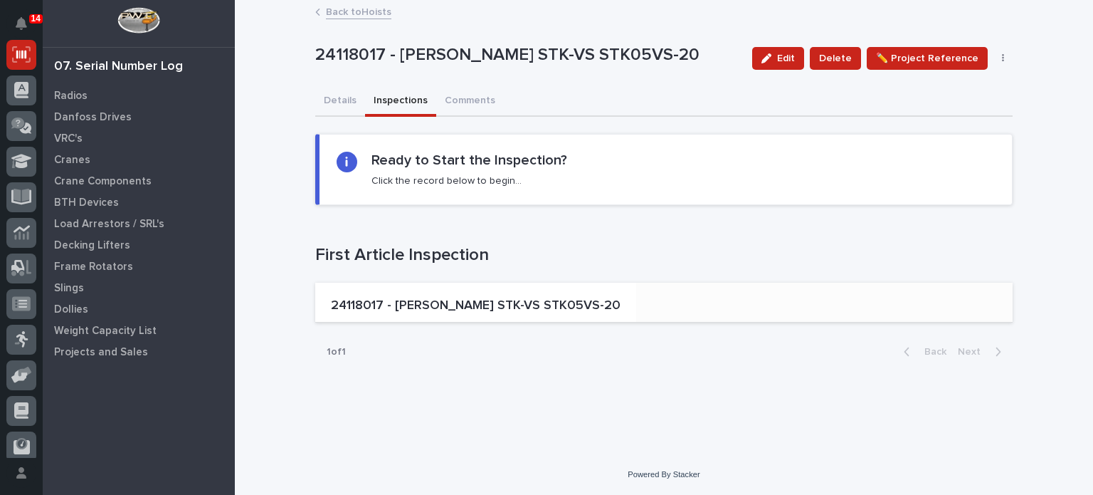
click at [362, 305] on p "24118017 - [PERSON_NAME] STK-VS STK05VS-20" at bounding box center [476, 306] width 290 height 16
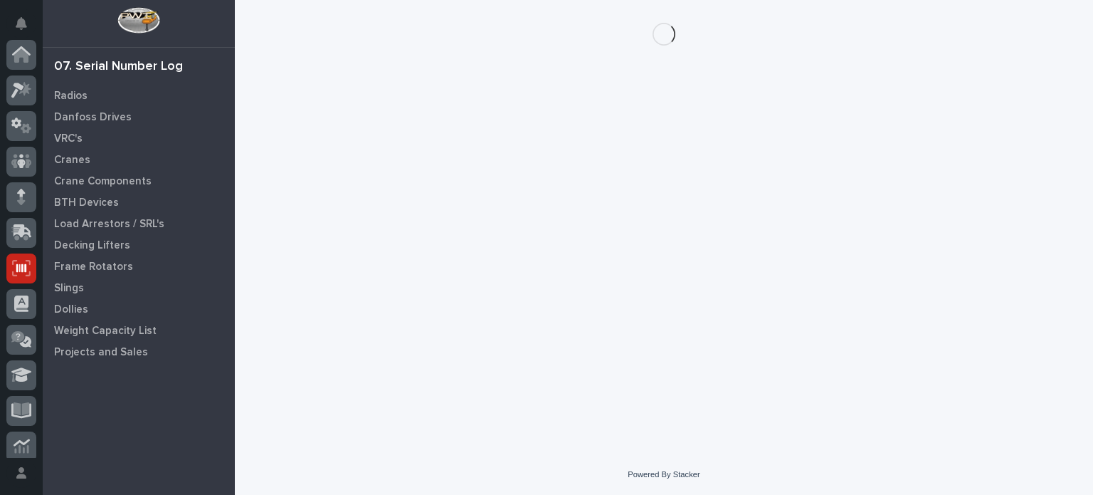
scroll to position [214, 0]
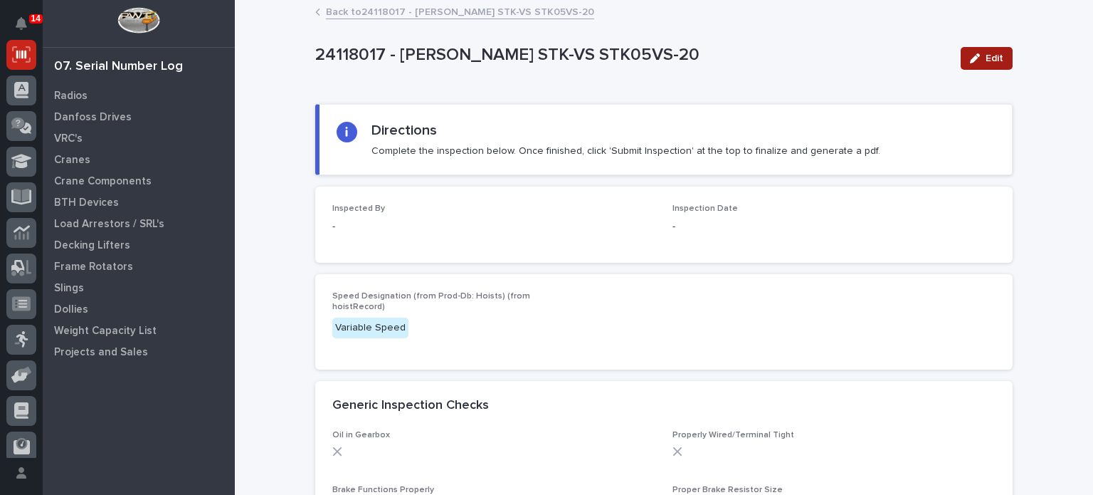
click at [969, 49] on button "Edit" at bounding box center [987, 58] width 52 height 23
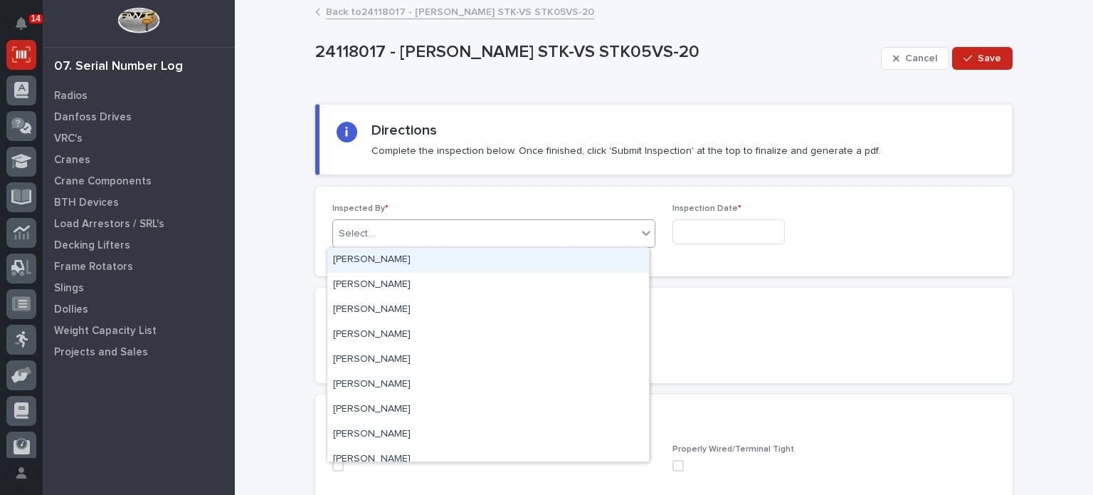
click at [599, 237] on div "Select..." at bounding box center [485, 233] width 304 height 23
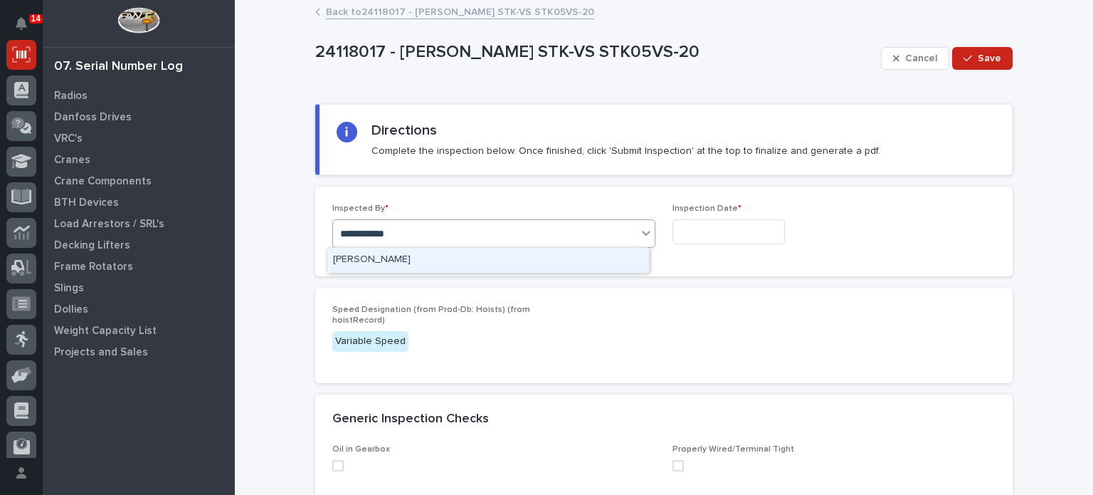
type input "**********"
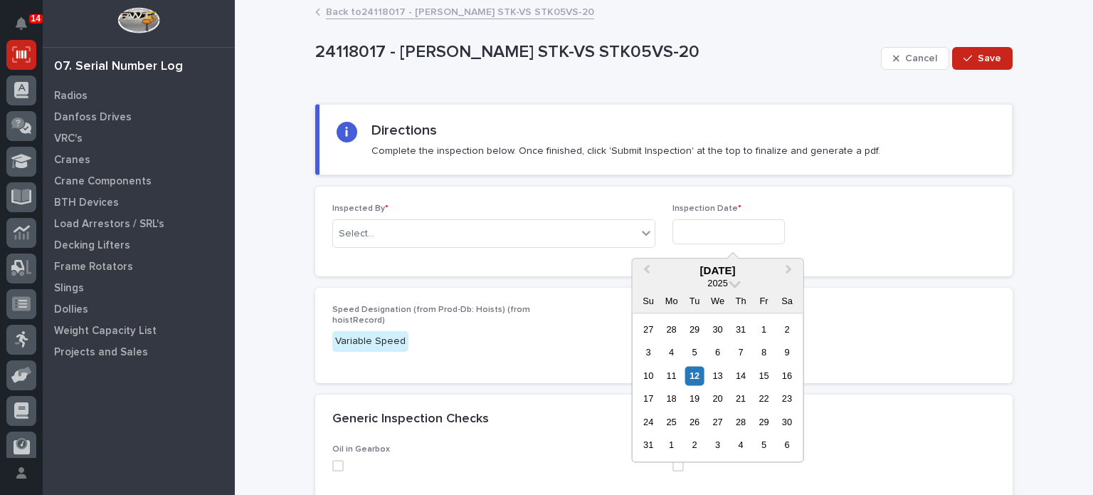
click at [700, 229] on input "text" at bounding box center [729, 231] width 112 height 25
click at [698, 377] on div "12" at bounding box center [694, 375] width 19 height 19
type input "**********"
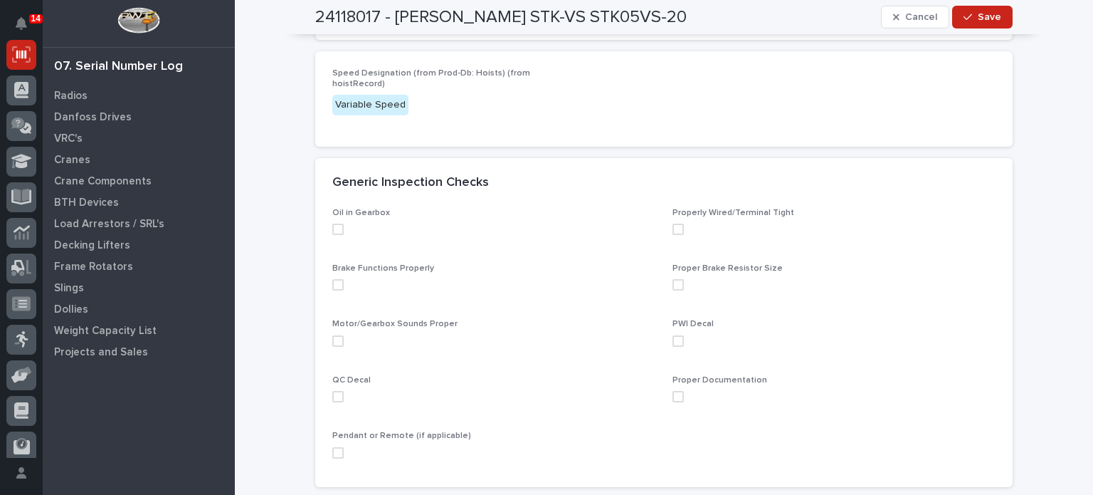
scroll to position [241, 0]
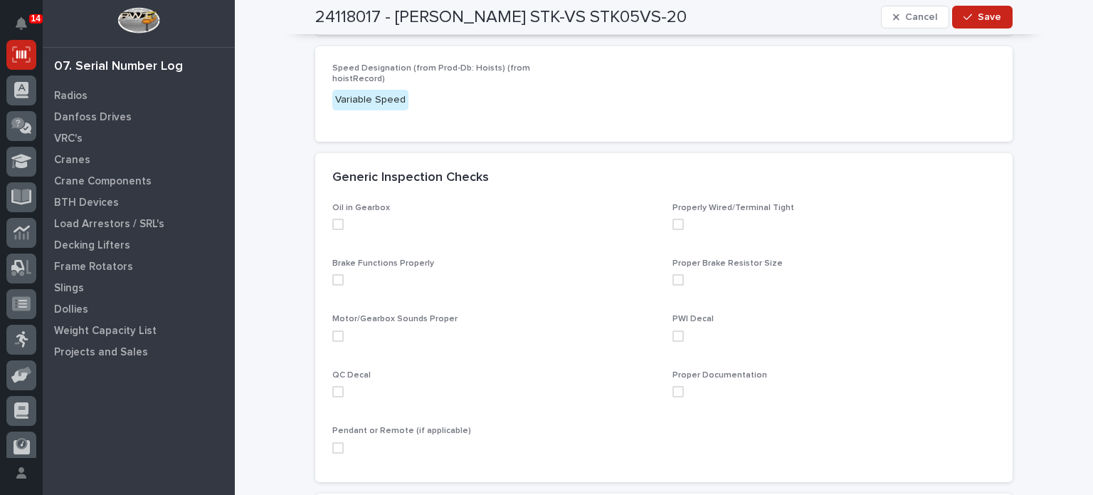
click at [336, 219] on span at bounding box center [337, 224] width 11 height 11
click at [334, 279] on span at bounding box center [337, 279] width 11 height 11
click at [332, 342] on div "Motor/Gearbox Sounds Proper" at bounding box center [493, 333] width 323 height 38
click at [333, 332] on span at bounding box center [337, 335] width 11 height 11
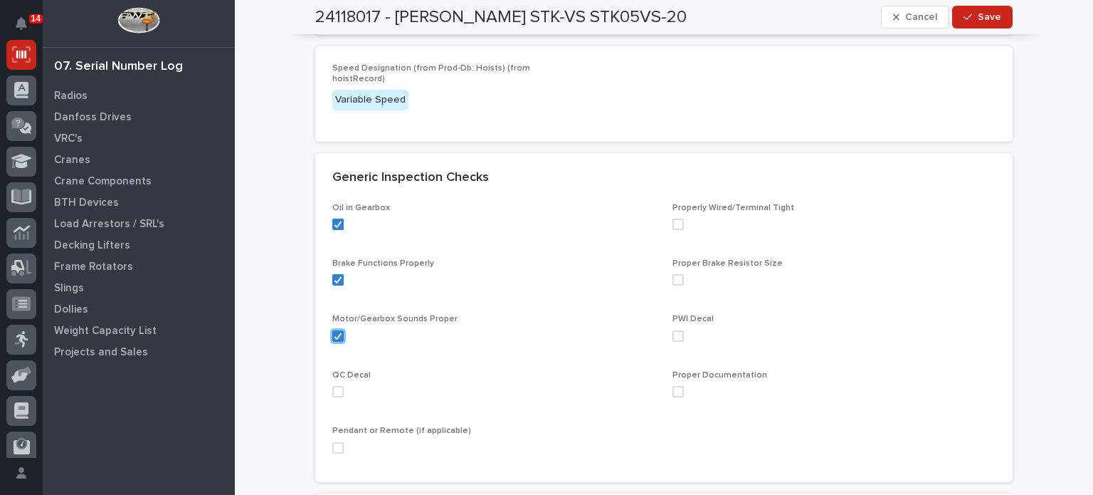
click at [337, 392] on span at bounding box center [337, 391] width 11 height 11
click at [675, 226] on span at bounding box center [678, 224] width 11 height 11
click at [673, 278] on span at bounding box center [678, 279] width 11 height 11
click at [673, 335] on span at bounding box center [678, 335] width 11 height 11
click at [673, 391] on span at bounding box center [678, 391] width 11 height 11
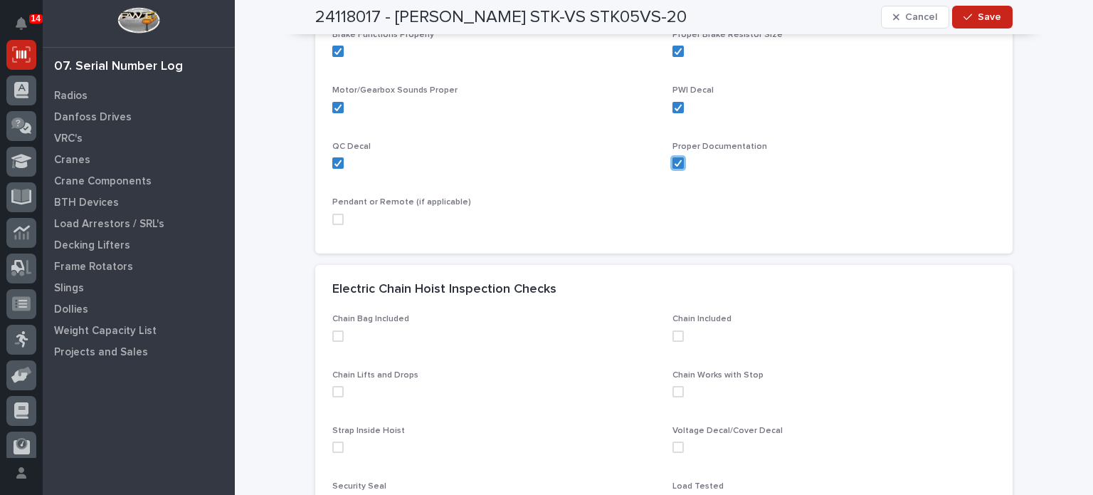
scroll to position [489, 0]
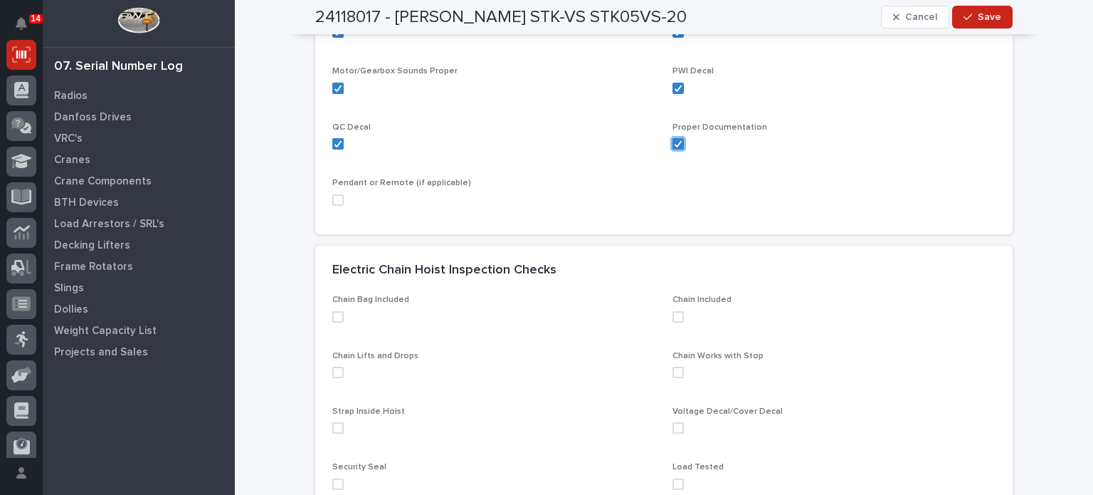
click at [332, 315] on span at bounding box center [337, 316] width 11 height 11
click at [332, 375] on span at bounding box center [337, 372] width 11 height 11
click at [335, 433] on div "Strap Inside Hoist" at bounding box center [493, 425] width 323 height 38
click at [335, 432] on span at bounding box center [337, 427] width 11 height 11
click at [333, 478] on span at bounding box center [337, 483] width 11 height 11
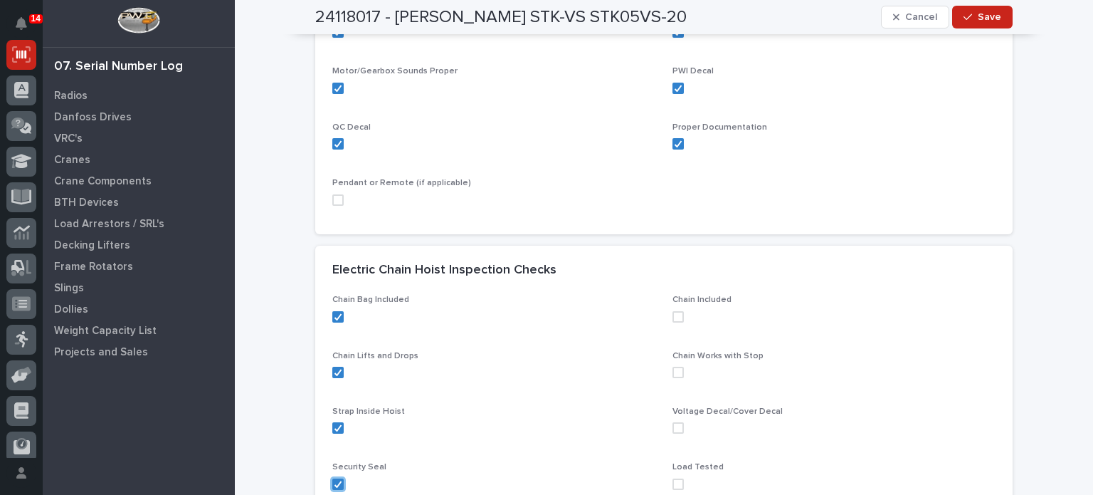
click at [673, 314] on span at bounding box center [678, 316] width 11 height 11
click at [673, 369] on span at bounding box center [678, 372] width 11 height 11
click at [675, 431] on span at bounding box center [678, 427] width 11 height 11
click at [675, 486] on span at bounding box center [678, 483] width 11 height 11
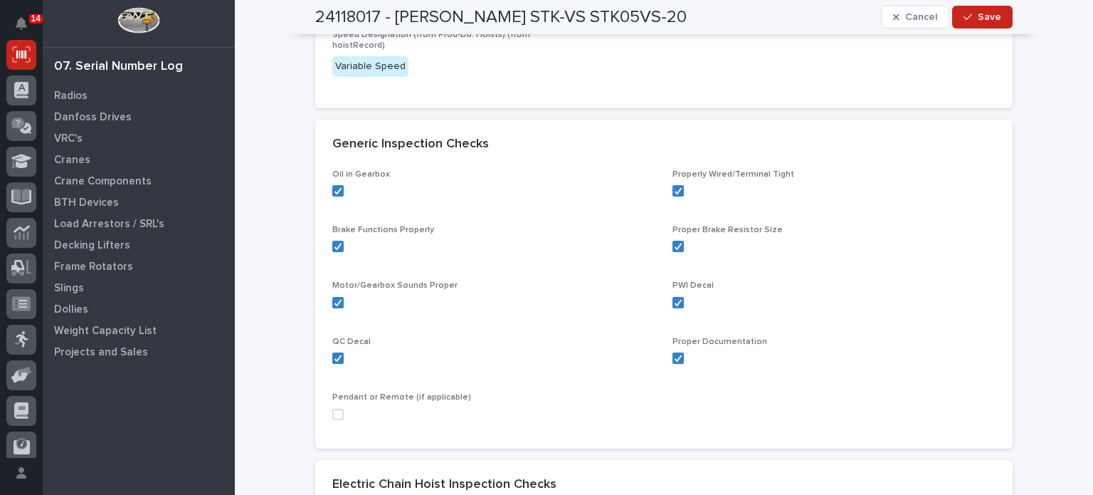
scroll to position [248, 0]
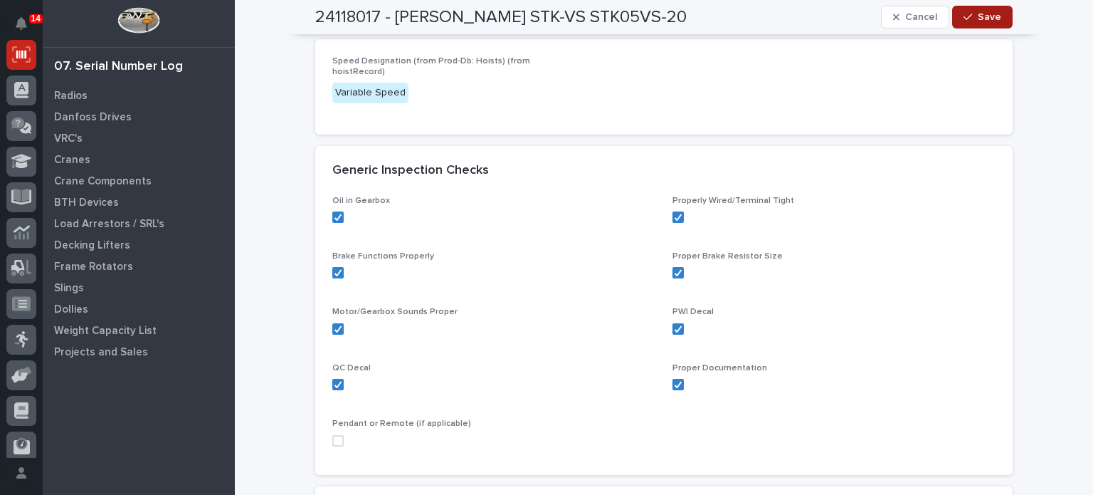
click at [984, 17] on span "Save" at bounding box center [989, 17] width 23 height 13
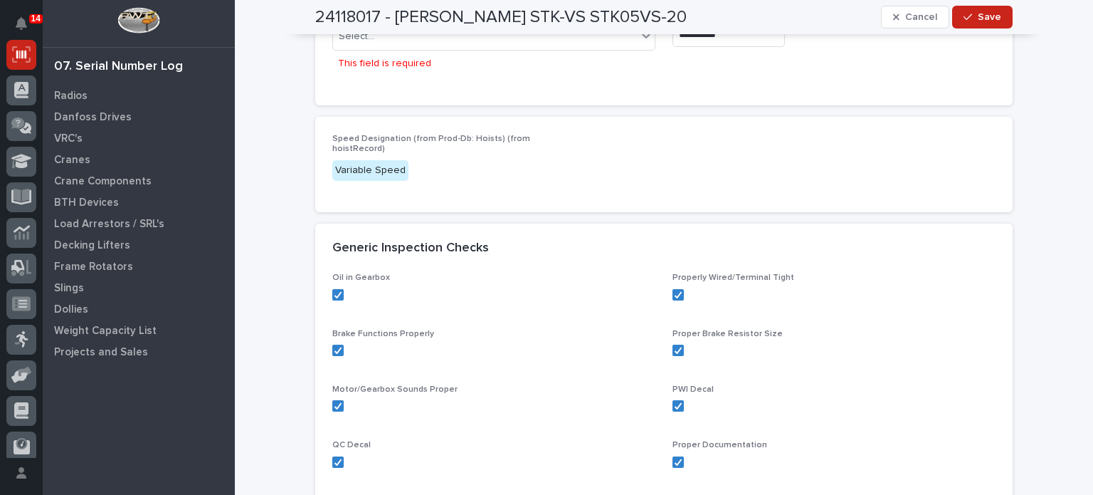
scroll to position [0, 0]
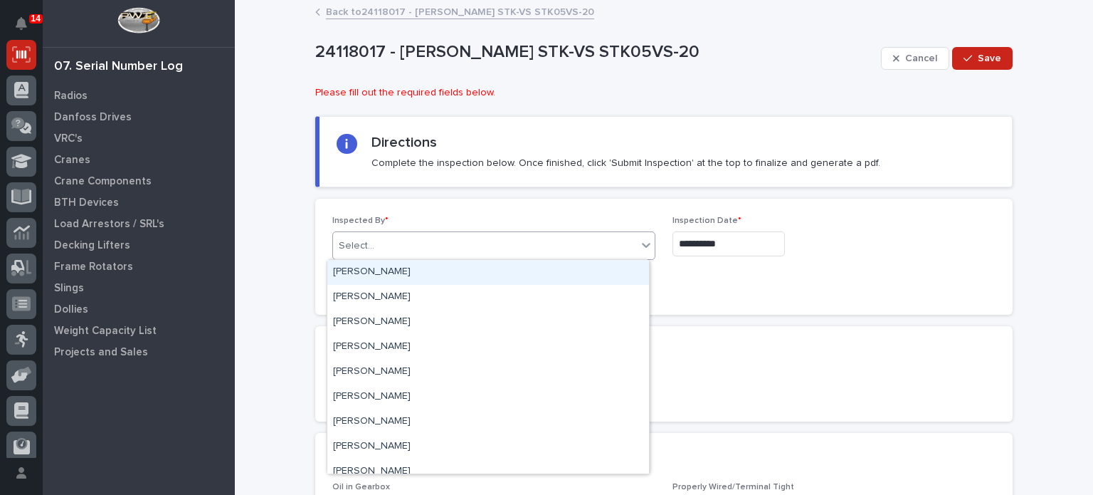
click at [508, 243] on div "Select..." at bounding box center [485, 245] width 304 height 23
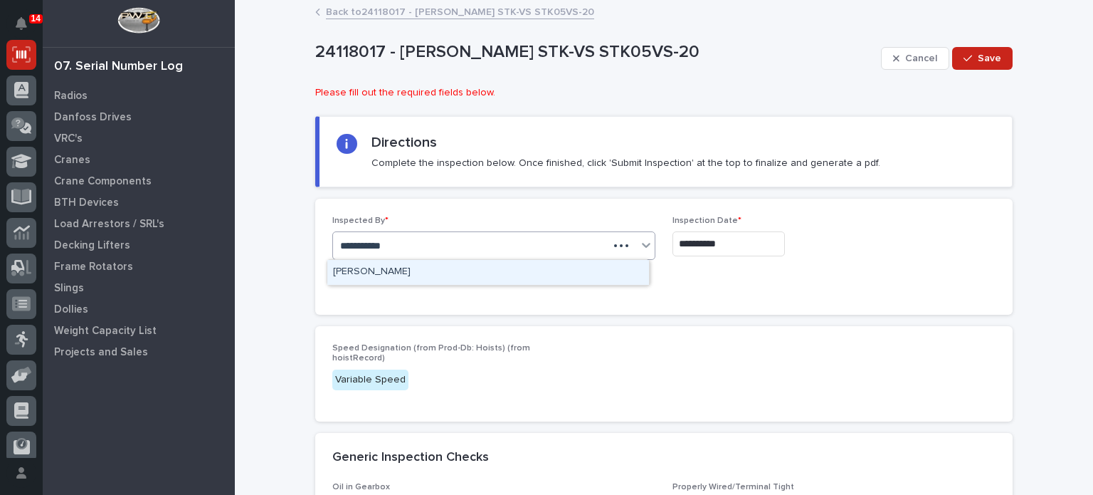
type input "**********"
click at [506, 270] on div "[PERSON_NAME]" at bounding box center [488, 272] width 322 height 25
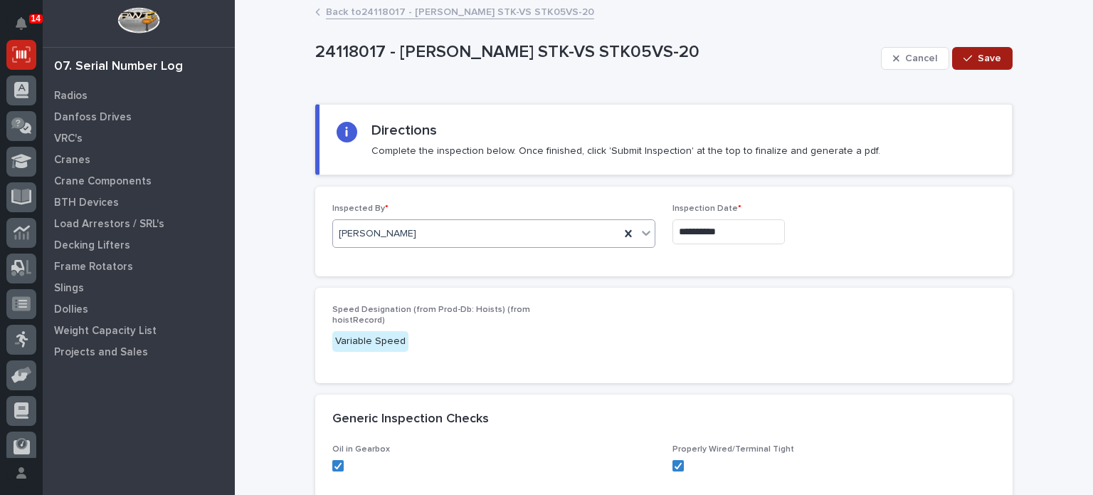
click at [978, 60] on span "Save" at bounding box center [989, 58] width 23 height 13
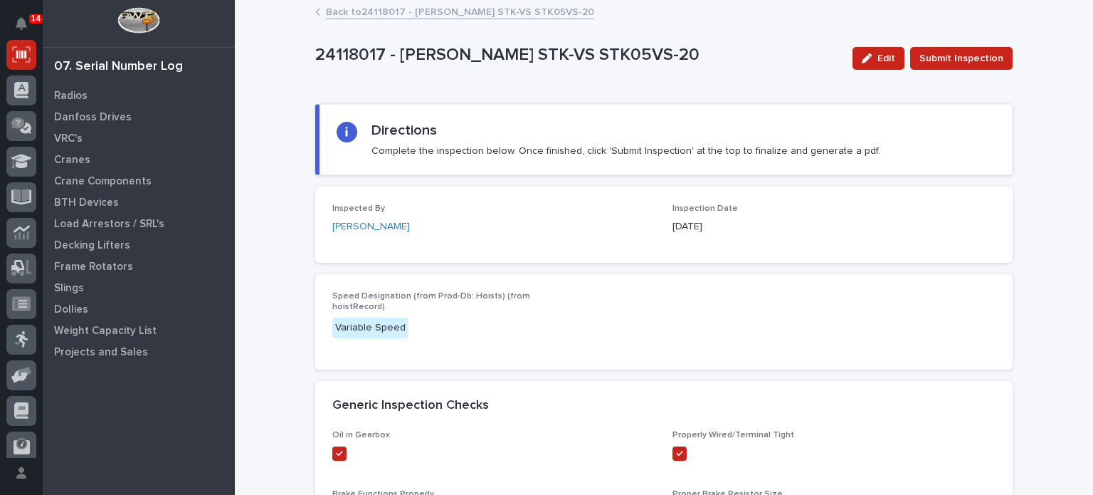
click at [977, 60] on span "Submit Inspection" at bounding box center [962, 58] width 84 height 17
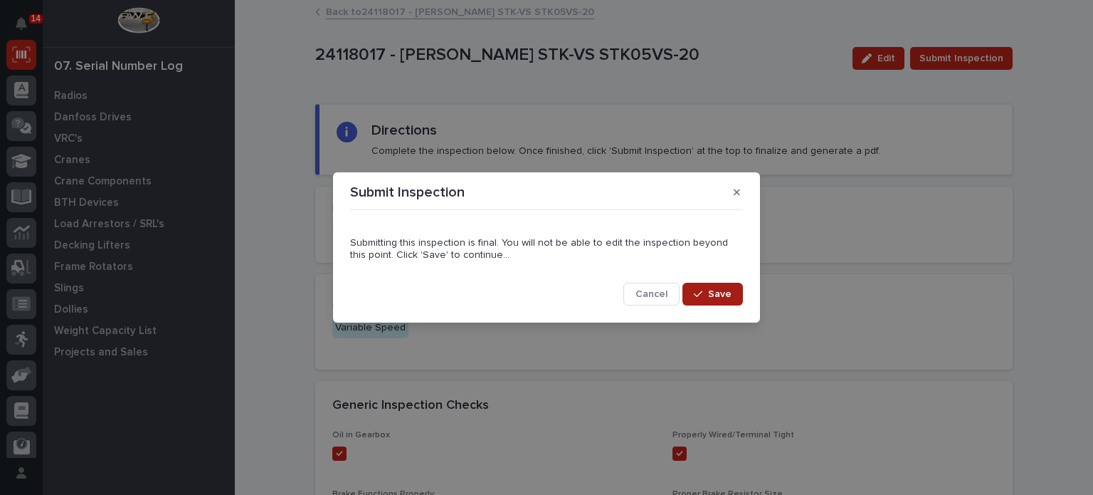
click at [711, 293] on span "Save" at bounding box center [719, 294] width 23 height 13
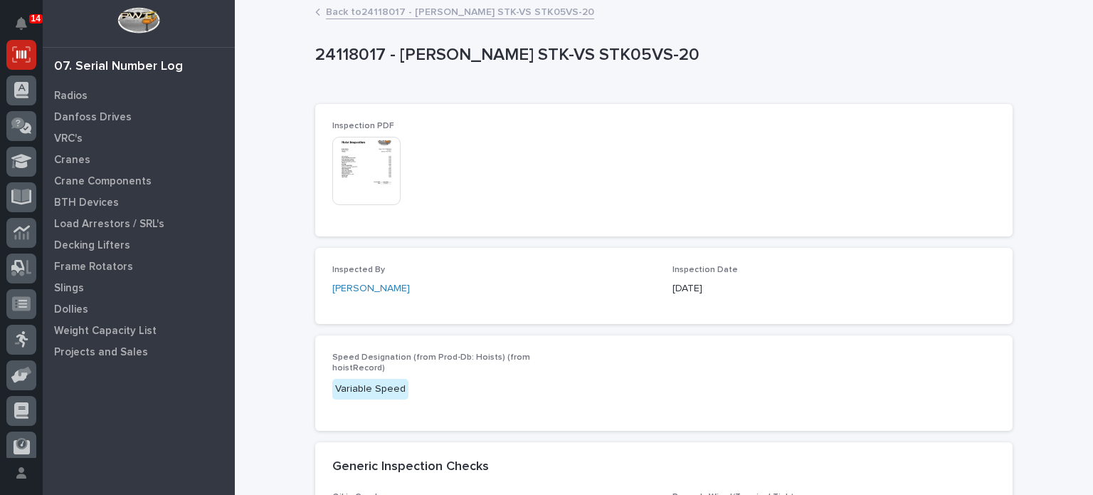
click at [362, 158] on img at bounding box center [366, 171] width 68 height 68
